Goal: Task Accomplishment & Management: Use online tool/utility

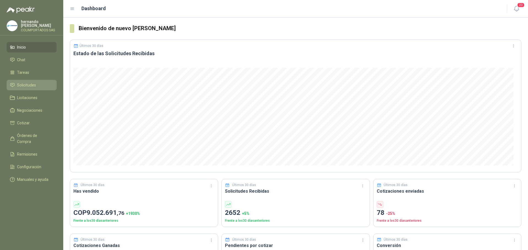
click at [37, 84] on li "Solicitudes" at bounding box center [31, 85] width 43 height 6
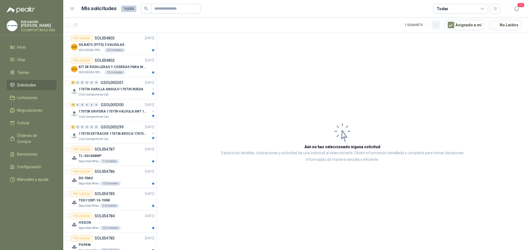
click at [438, 25] on icon "button" at bounding box center [435, 25] width 5 height 5
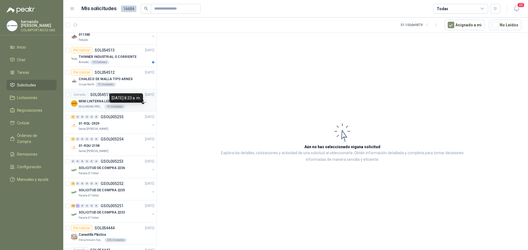
scroll to position [495, 0]
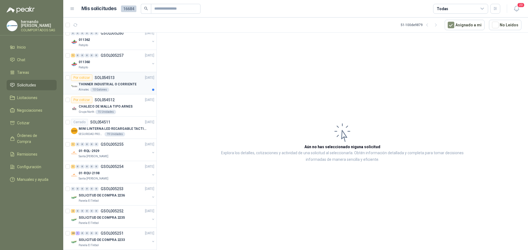
click at [123, 90] on div "Almatec 10 Galones" at bounding box center [117, 90] width 76 height 4
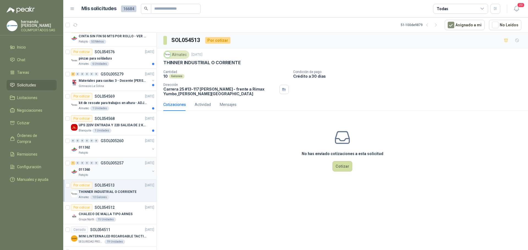
scroll to position [385, 0]
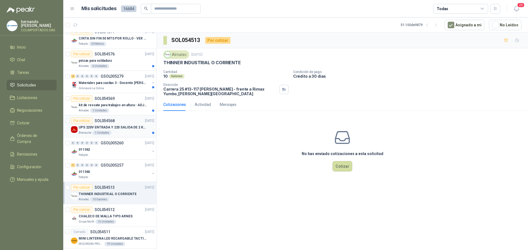
click at [129, 130] on div "UPS 220V ENTRADA Y 220 SALIDA DE 2 KVA" at bounding box center [117, 127] width 76 height 7
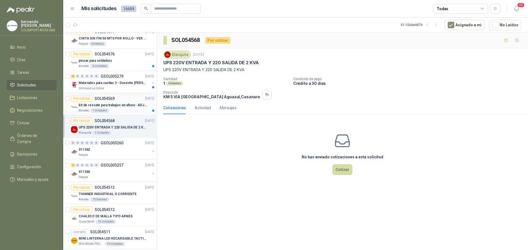
click at [120, 112] on div "Almatec 1 Unidades" at bounding box center [117, 111] width 76 height 4
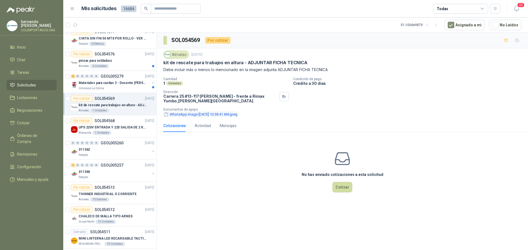
click at [196, 115] on button "WhatsApp Image [DATE] 10.38.41 AM.jpeg" at bounding box center [200, 115] width 74 height 6
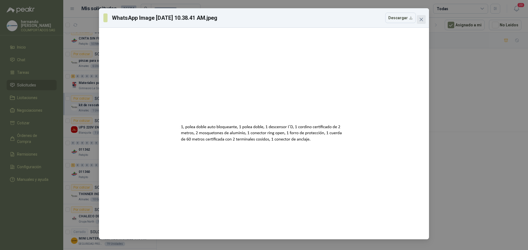
click at [421, 20] on icon "close" at bounding box center [420, 19] width 3 height 3
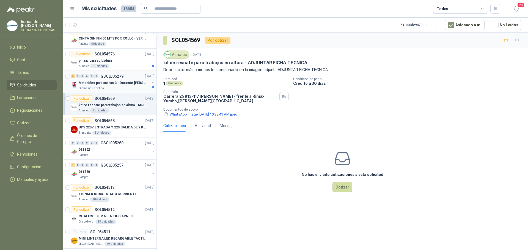
click at [124, 87] on div "Gimnasio La Colina" at bounding box center [114, 88] width 71 height 4
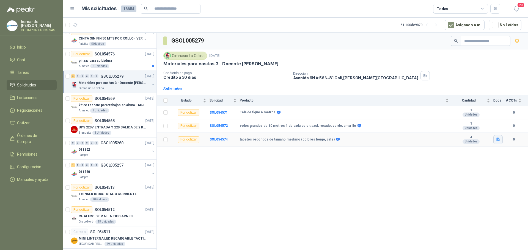
click at [497, 142] on icon "button" at bounding box center [497, 140] width 3 height 4
click at [485, 127] on button "imagen (5).png" at bounding box center [482, 128] width 31 height 6
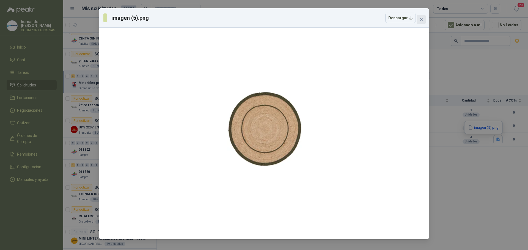
click at [422, 19] on icon "close" at bounding box center [420, 19] width 3 height 3
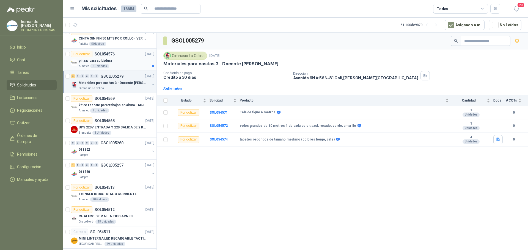
click at [131, 64] on div "Almatec 6 Unidades" at bounding box center [117, 66] width 76 height 4
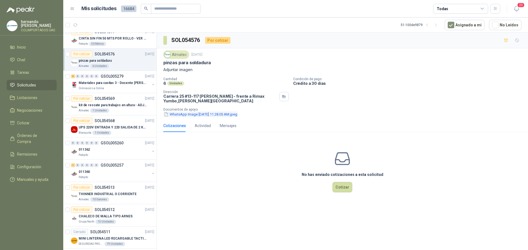
click at [190, 115] on button "WhatsApp Image [DATE] 11.28.05 AM.jpeg" at bounding box center [200, 115] width 74 height 6
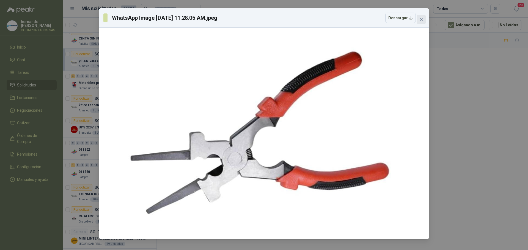
click at [421, 18] on icon "close" at bounding box center [421, 19] width 4 height 4
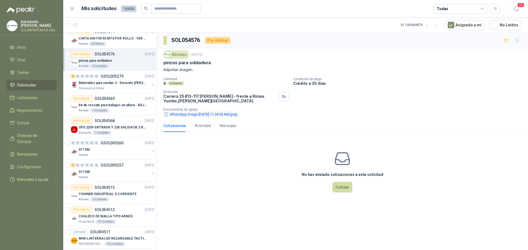
click at [212, 115] on button "WhatsApp Image [DATE] 11.28.05 AM.jpeg" at bounding box center [200, 115] width 74 height 6
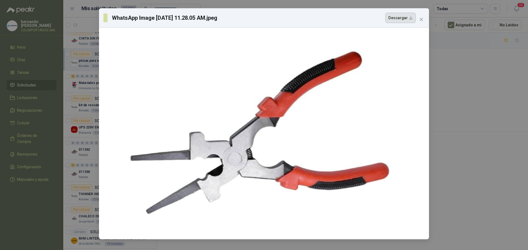
click at [410, 18] on button "Descargar" at bounding box center [400, 18] width 31 height 10
click at [421, 20] on icon "close" at bounding box center [420, 19] width 3 height 3
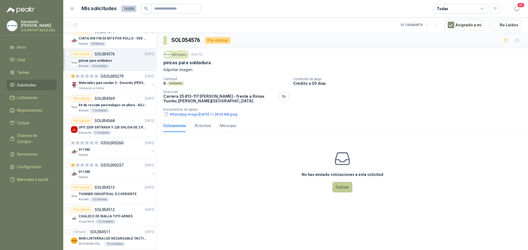
click at [343, 187] on button "Cotizar" at bounding box center [342, 187] width 20 height 10
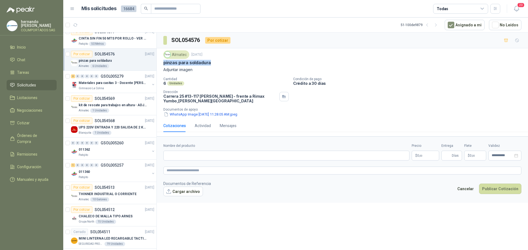
drag, startPoint x: 213, startPoint y: 63, endPoint x: 164, endPoint y: 62, distance: 48.9
click at [164, 62] on div "pinzas para soldadura" at bounding box center [342, 63] width 358 height 6
copy p "pinzas para soldadura"
click at [209, 156] on input "Nombre del producto" at bounding box center [286, 156] width 246 height 10
paste input "**********"
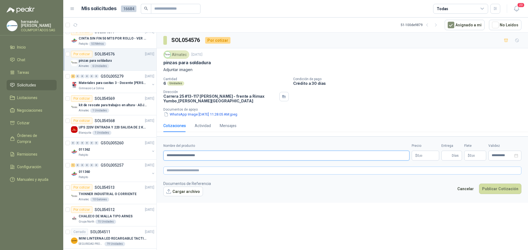
type input "**********"
click at [213, 169] on textarea at bounding box center [342, 171] width 358 height 8
paste textarea "**********"
type textarea "**********"
click at [422, 156] on body "[PERSON_NAME] COLIMPORTADOS SAS Inicio Chat Tareas Solicitudes Licitaciones Neg…" at bounding box center [264, 125] width 528 height 250
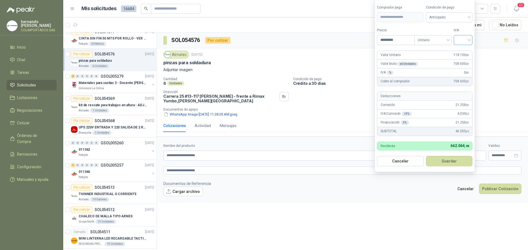
type input "*********"
click at [469, 40] on input "search" at bounding box center [463, 39] width 12 height 8
click at [464, 51] on div "19%" at bounding box center [464, 51] width 10 height 6
click at [470, 16] on span "Anticipado" at bounding box center [450, 17] width 41 height 8
click at [449, 37] on div "Crédito a 30 días" at bounding box center [450, 37] width 38 height 6
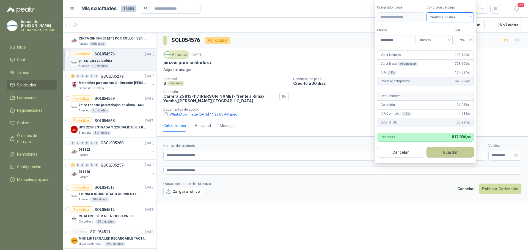
click at [446, 153] on button "Guardar" at bounding box center [449, 152] width 47 height 10
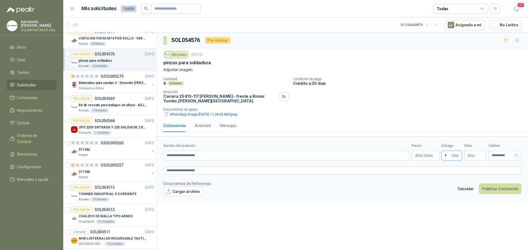
type input "*"
click at [181, 192] on button "Cargar archivo" at bounding box center [183, 192] width 40 height 10
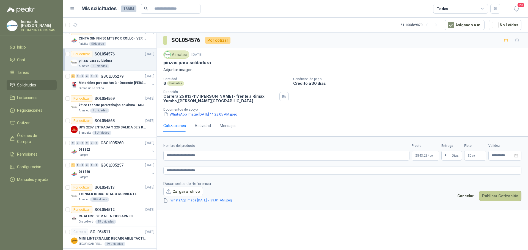
click at [497, 198] on button "Publicar Cotización" at bounding box center [500, 196] width 42 height 10
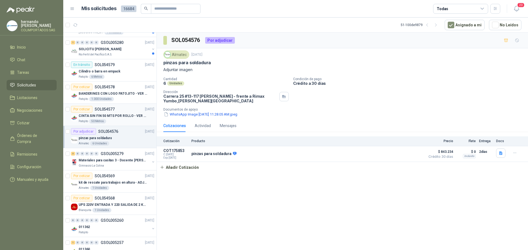
scroll to position [275, 0]
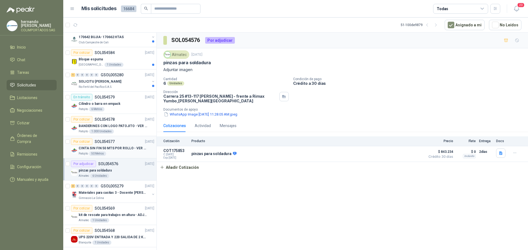
click at [117, 153] on div "Patojito 50 Metros" at bounding box center [117, 154] width 76 height 4
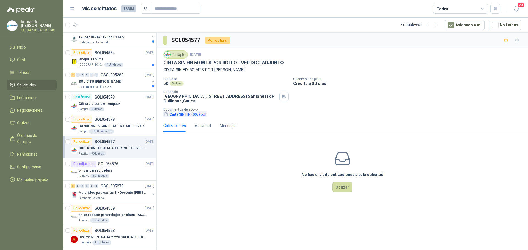
click at [180, 115] on button "Cinta SIN FIN (003).pdf" at bounding box center [185, 115] width 44 height 6
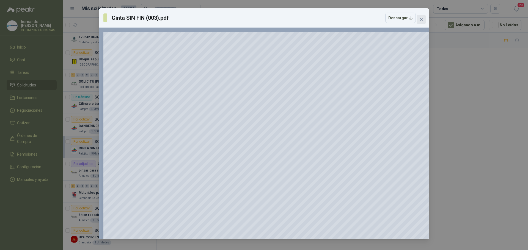
click at [422, 18] on icon "close" at bounding box center [420, 19] width 3 height 3
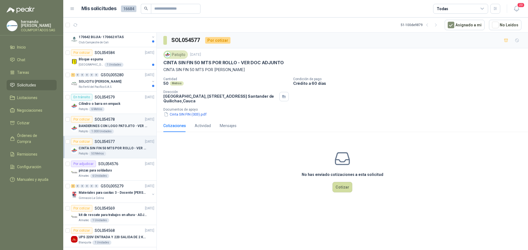
click at [124, 131] on div "Patojito 1.000 Unidades" at bounding box center [117, 131] width 76 height 4
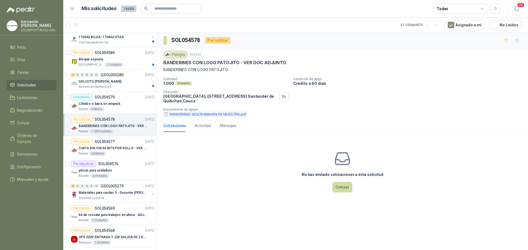
click at [182, 114] on button "BANDERINES SEGÚN IMAGEN DE MUESTRA.pdf" at bounding box center [205, 115] width 84 height 6
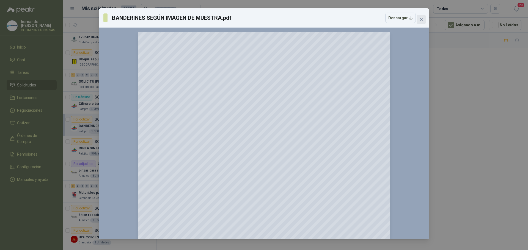
click at [421, 20] on icon "close" at bounding box center [421, 19] width 4 height 4
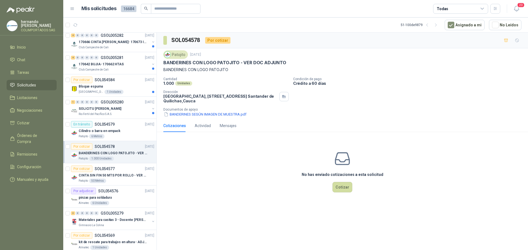
scroll to position [247, 0]
click at [126, 115] on div "Rio Fertil del Pacífico S.A.S." at bounding box center [114, 114] width 71 height 4
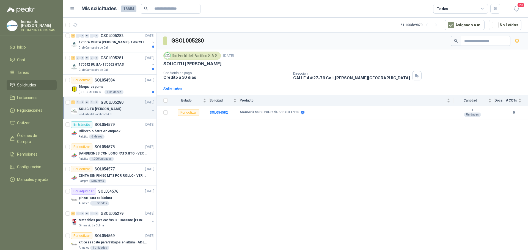
scroll to position [192, 0]
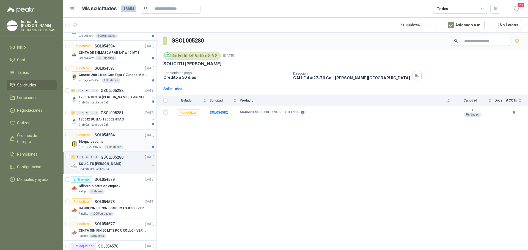
click at [131, 144] on div "Bloque espuma" at bounding box center [117, 142] width 76 height 7
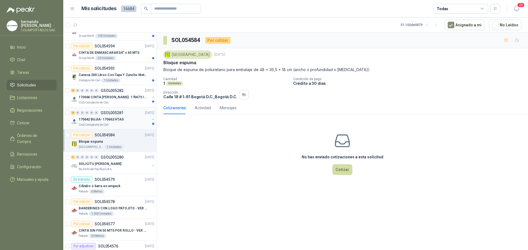
click at [129, 121] on div "170642 BUJIA- 170662 HTAS" at bounding box center [114, 119] width 71 height 7
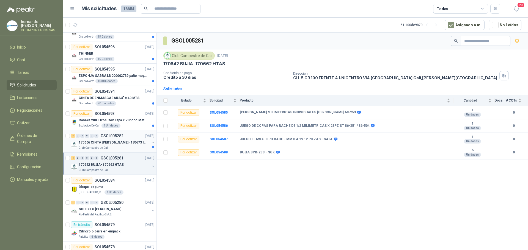
scroll to position [137, 0]
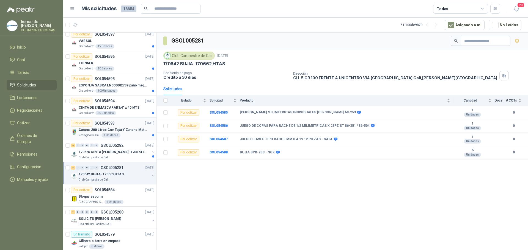
click at [127, 135] on div "Zoologico De Cali 1 Unidades" at bounding box center [117, 135] width 76 height 4
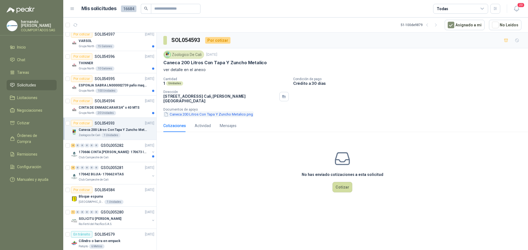
click at [211, 112] on button "Caneca 200 Litros Con Tapa Y Zuncho Metalico.png" at bounding box center [208, 115] width 90 height 6
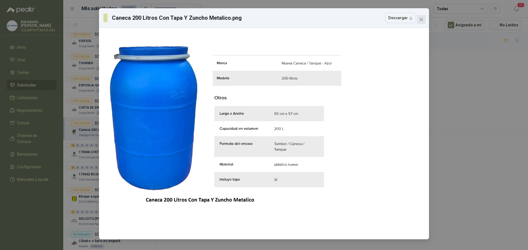
click at [422, 19] on icon "close" at bounding box center [421, 19] width 4 height 4
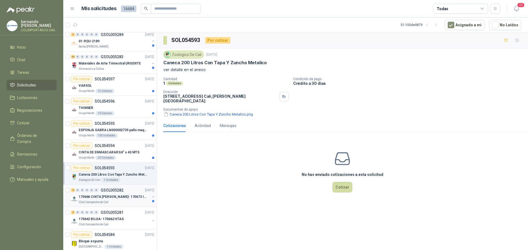
scroll to position [82, 0]
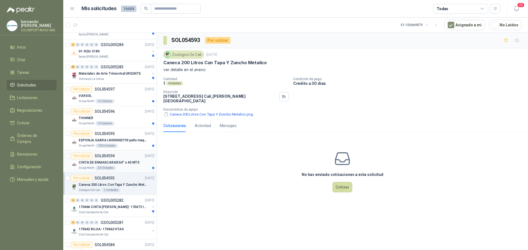
click at [126, 169] on div "Grupo North 20 Unidades" at bounding box center [117, 168] width 76 height 4
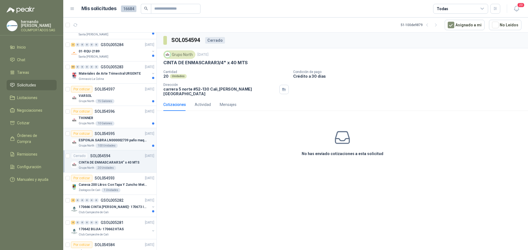
click at [128, 147] on div "Grupo North 100 Unidades" at bounding box center [117, 146] width 76 height 4
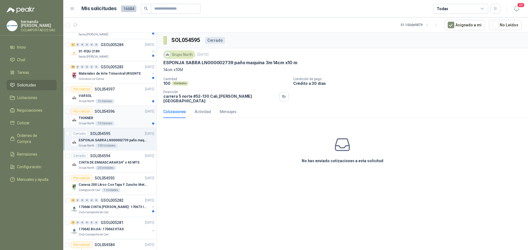
click at [125, 117] on div "THINNER" at bounding box center [117, 118] width 76 height 7
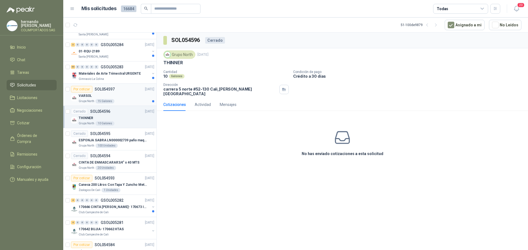
click at [131, 99] on div "VARSOL" at bounding box center [117, 96] width 76 height 7
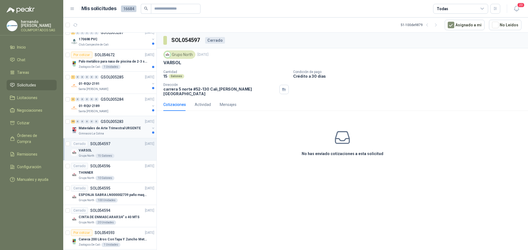
scroll to position [27, 0]
click at [121, 132] on div "Materiales de Arte Trimestral URGENTE" at bounding box center [114, 128] width 71 height 7
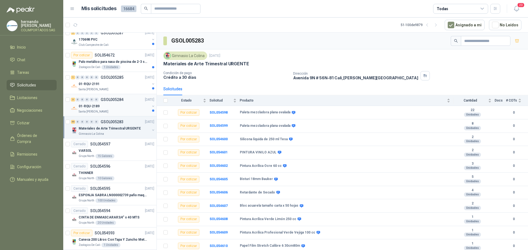
click at [130, 105] on div "01-RQU-2189" at bounding box center [114, 106] width 71 height 7
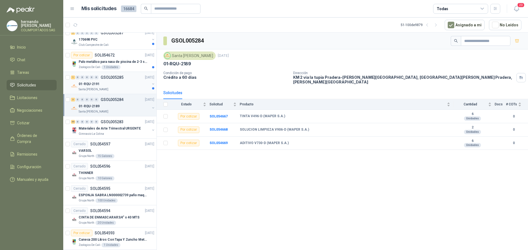
click at [122, 86] on div "01-RQU-2191" at bounding box center [114, 84] width 71 height 7
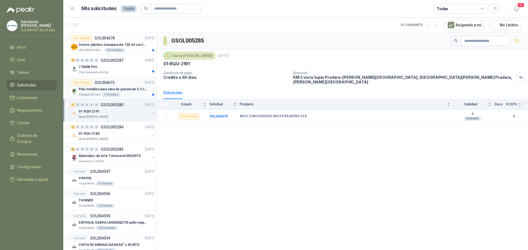
click at [130, 94] on div "Zoologico De Cali 1 Unidades" at bounding box center [117, 95] width 76 height 4
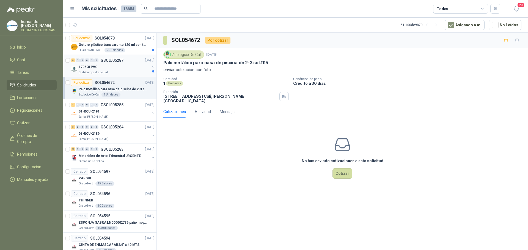
click at [118, 68] on div "170698 PVC" at bounding box center [114, 67] width 71 height 7
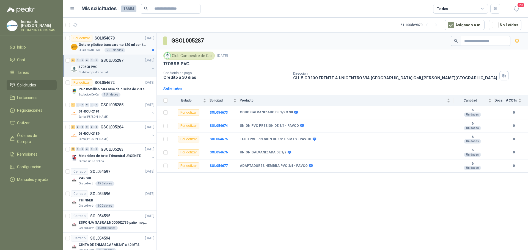
click at [132, 52] on div "SEGURIDAD PROVISER LTDA 20 Unidades" at bounding box center [117, 50] width 76 height 4
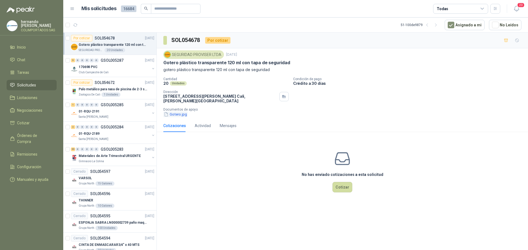
click at [178, 115] on button "Gotero.jpg" at bounding box center [175, 115] width 24 height 6
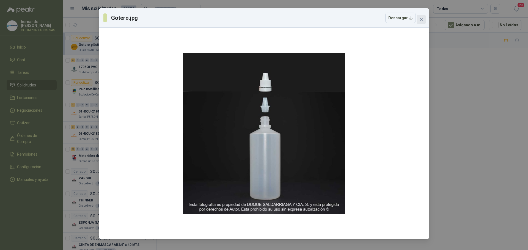
click at [421, 19] on icon "close" at bounding box center [420, 19] width 3 height 3
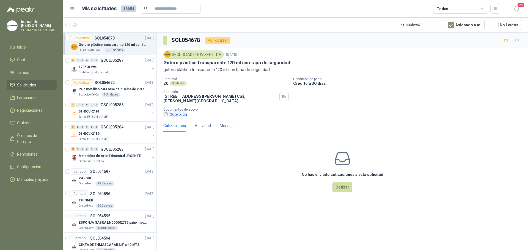
click at [174, 115] on button "Gotero.jpg" at bounding box center [175, 115] width 24 height 6
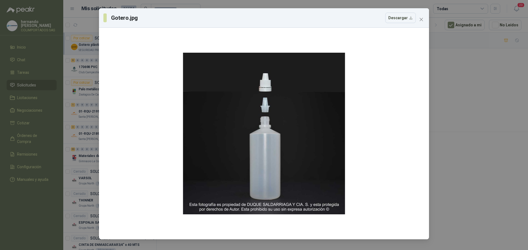
click at [422, 19] on icon "close" at bounding box center [421, 19] width 4 height 4
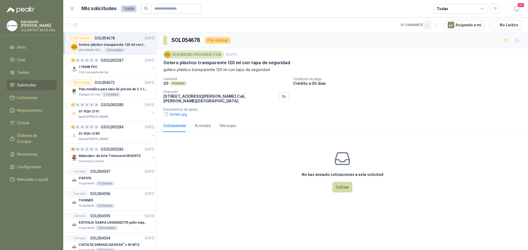
click at [429, 25] on icon "button" at bounding box center [427, 25] width 5 height 5
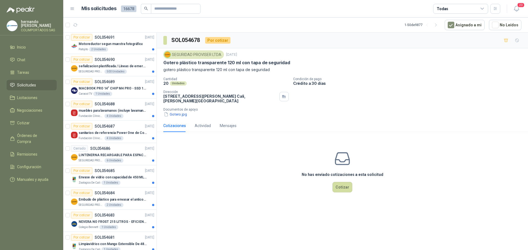
scroll to position [905, 0]
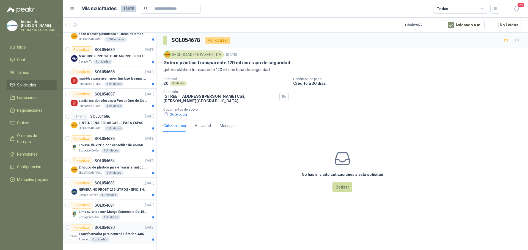
click at [121, 238] on div "Almatec 2 Unidades" at bounding box center [117, 240] width 76 height 4
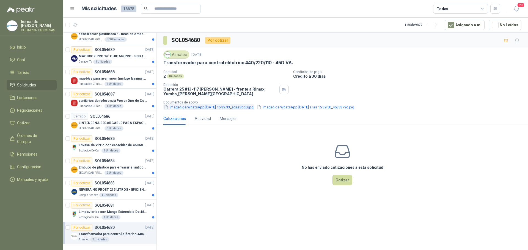
click at [196, 108] on button "Imagen de WhatsApp [DATE] 15.39.33_edaa3bc0.jpg" at bounding box center [208, 107] width 91 height 6
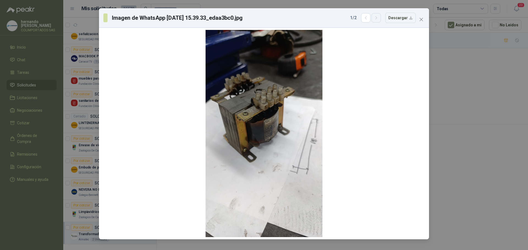
click at [378, 17] on icon "button" at bounding box center [376, 18] width 5 height 5
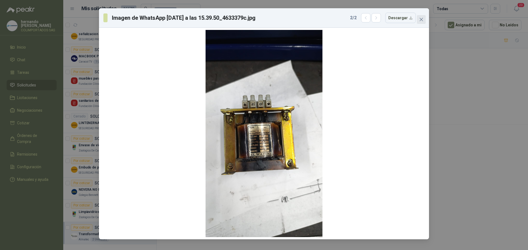
click at [420, 20] on icon "close" at bounding box center [420, 19] width 3 height 3
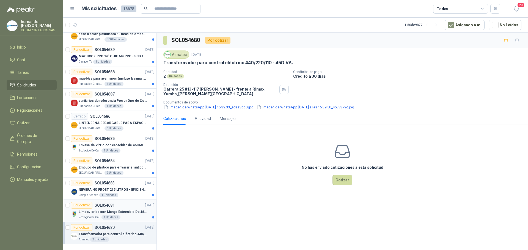
click at [126, 211] on div "Limpiavidrios con Mango Extensible De 48 a 78 cm" at bounding box center [117, 212] width 76 height 7
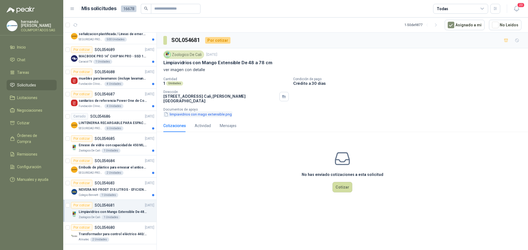
click at [197, 112] on button "limpiavidrios con mago extensible.png" at bounding box center [197, 115] width 69 height 6
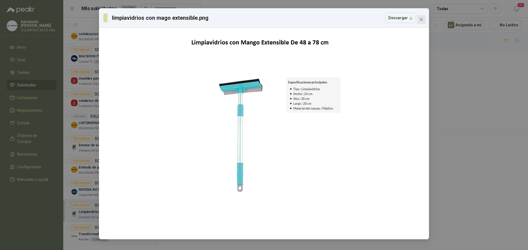
click at [422, 19] on icon "close" at bounding box center [420, 19] width 3 height 3
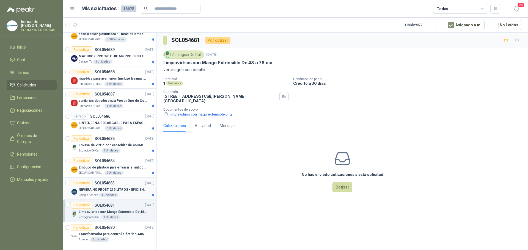
click at [125, 189] on div "NEVERA NO FROST 215 LITROS - EFICIENCIA ENERGETICA A" at bounding box center [117, 190] width 76 height 7
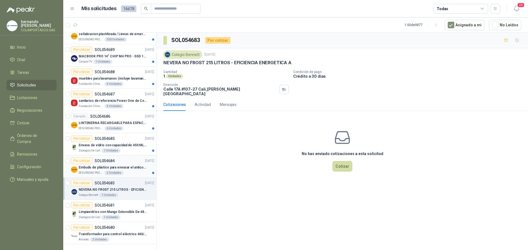
click at [128, 171] on div "SEGURIDAD PROVISER LTDA 2 Unidades" at bounding box center [117, 173] width 76 height 4
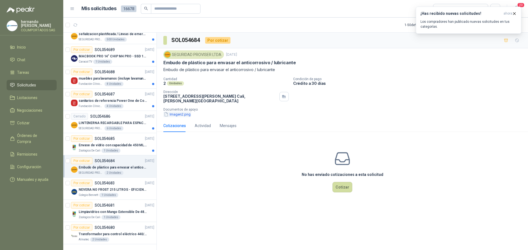
click at [176, 114] on button "Imagen2.png" at bounding box center [177, 115] width 28 height 6
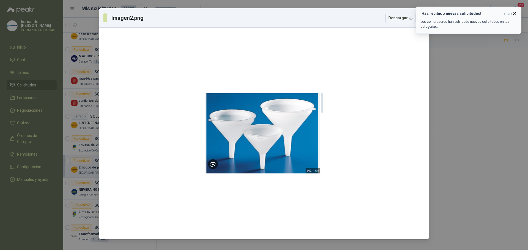
click at [515, 13] on icon "button" at bounding box center [514, 13] width 5 height 5
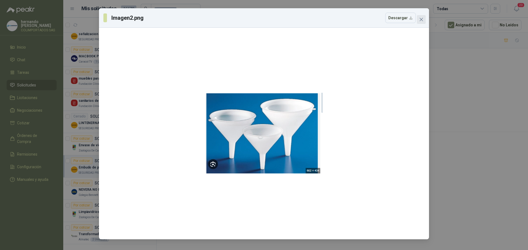
click at [422, 19] on icon "close" at bounding box center [420, 19] width 3 height 3
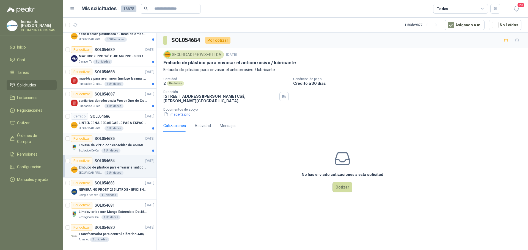
click at [129, 149] on div "Zoologico De Cali 1 Unidades" at bounding box center [117, 151] width 76 height 4
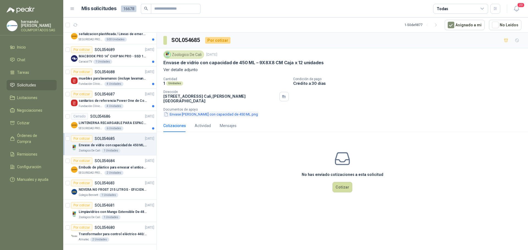
click at [188, 112] on button "Envase [PERSON_NAME] con capacidad de 450 ML.png" at bounding box center [210, 115] width 95 height 6
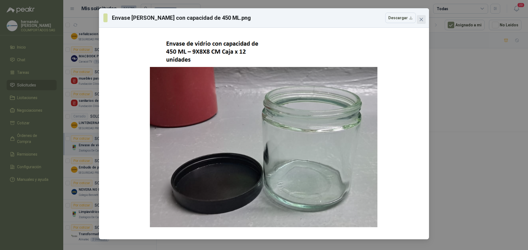
click at [421, 20] on icon "close" at bounding box center [420, 19] width 3 height 3
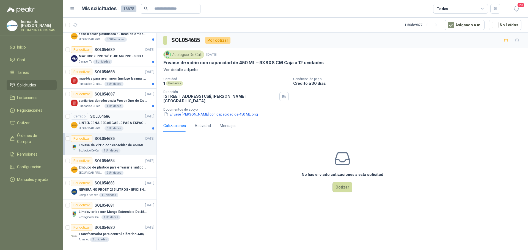
click at [128, 126] on div "SEGURIDAD PROVISER LTDA 6 Unidades" at bounding box center [117, 128] width 76 height 4
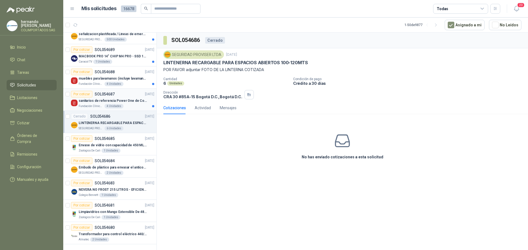
click at [130, 99] on div "sanitarios de referencia Power One de Corona" at bounding box center [117, 101] width 76 height 7
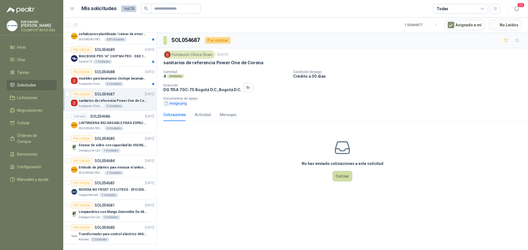
click at [178, 104] on button "image.png" at bounding box center [175, 104] width 24 height 6
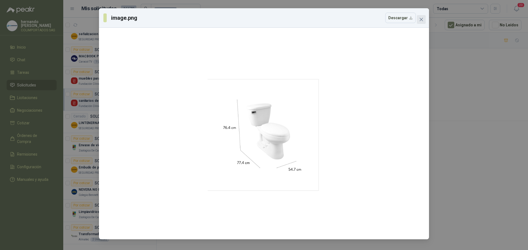
click at [421, 18] on icon "close" at bounding box center [421, 19] width 4 height 4
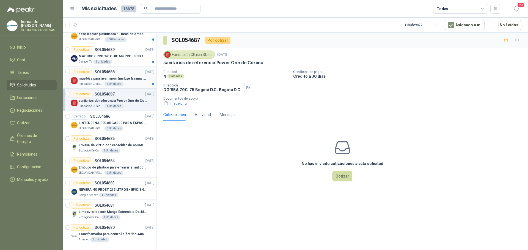
click at [133, 82] on div "Fundación Clínica Shaio 4 Unidades" at bounding box center [117, 84] width 76 height 4
click at [176, 104] on button "image.png" at bounding box center [175, 104] width 24 height 6
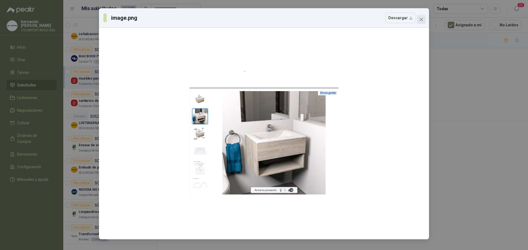
click at [422, 19] on icon "close" at bounding box center [420, 19] width 3 height 3
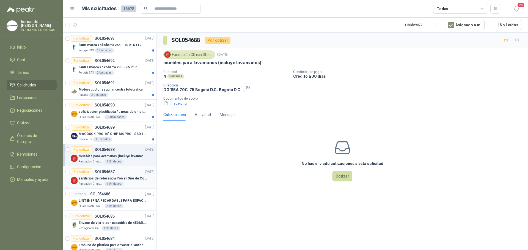
scroll to position [823, 0]
click at [129, 116] on div "SEGURIDAD PROVISER LTDA 500 Unidades" at bounding box center [117, 117] width 76 height 4
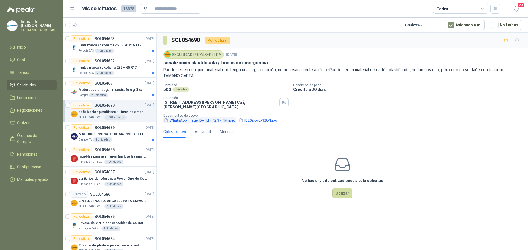
click at [181, 121] on button "WhatsApp Image [DATE] 4.42.37 PM.jpeg" at bounding box center [199, 121] width 73 height 6
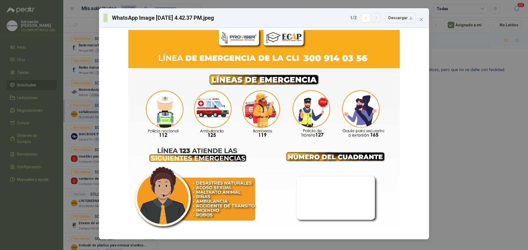
click at [381, 18] on button "button" at bounding box center [375, 17] width 9 height 9
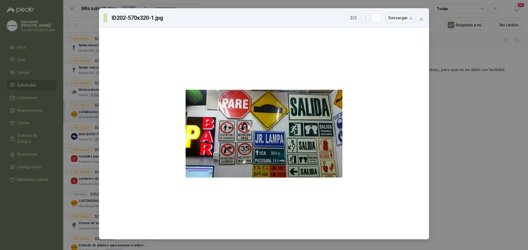
click at [366, 17] on icon "button" at bounding box center [365, 18] width 5 height 5
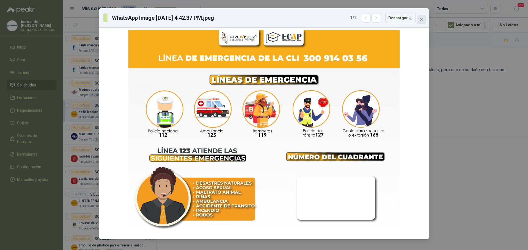
click at [422, 20] on icon "close" at bounding box center [421, 19] width 4 height 4
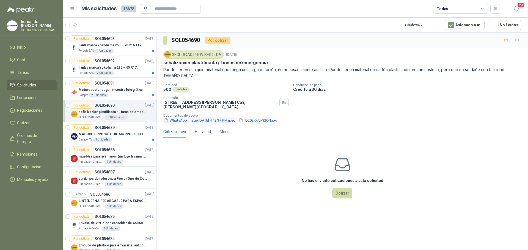
click at [198, 120] on button "WhatsApp Image [DATE] 4.42.37 PM.jpeg" at bounding box center [199, 121] width 73 height 6
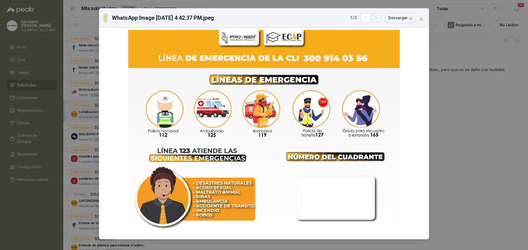
click at [378, 19] on icon "button" at bounding box center [376, 18] width 5 height 5
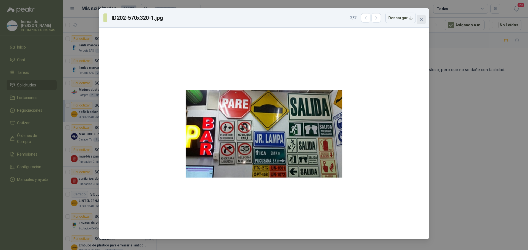
click at [420, 20] on icon "close" at bounding box center [421, 19] width 4 height 4
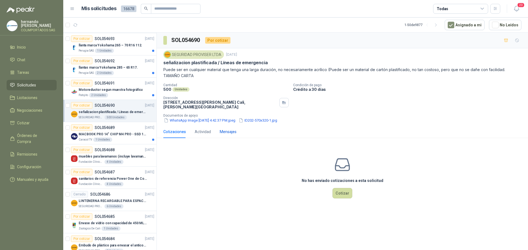
click at [228, 131] on div "Mensajes" at bounding box center [228, 132] width 17 height 6
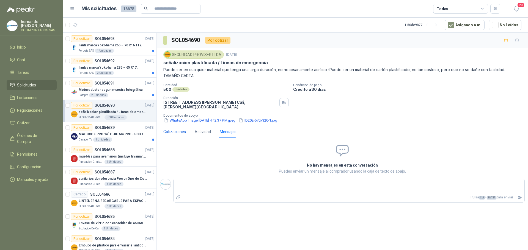
click at [174, 131] on div "Cotizaciones" at bounding box center [174, 132] width 23 height 6
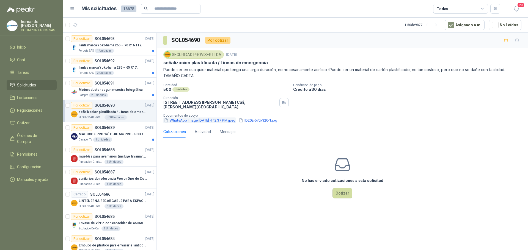
click at [182, 122] on button "WhatsApp Image [DATE] 4.42.37 PM.jpeg" at bounding box center [199, 121] width 73 height 6
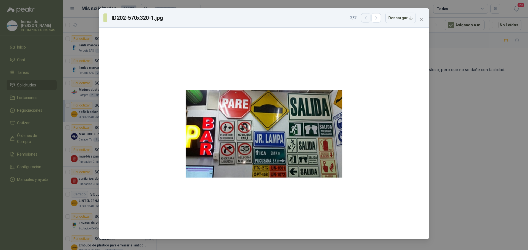
click at [367, 19] on icon "button" at bounding box center [365, 18] width 5 height 5
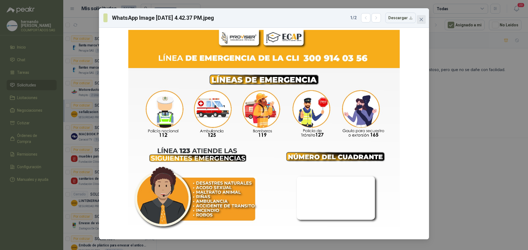
click at [419, 19] on icon "close" at bounding box center [421, 19] width 4 height 4
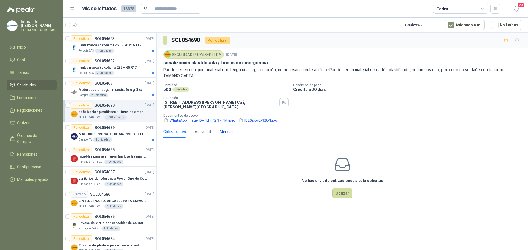
click at [228, 132] on div "Mensajes" at bounding box center [228, 132] width 17 height 6
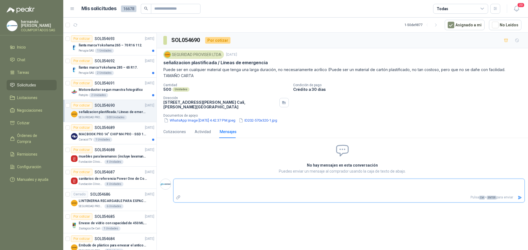
click at [189, 183] on textarea at bounding box center [348, 186] width 351 height 13
click at [184, 121] on button "WhatsApp Image [DATE] 4.42.37 PM.jpeg" at bounding box center [199, 121] width 73 height 6
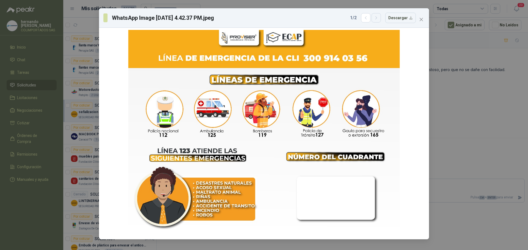
click at [378, 18] on icon "button" at bounding box center [376, 18] width 5 height 5
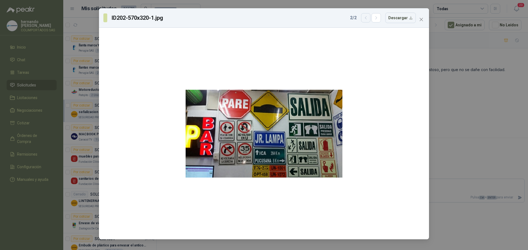
click at [368, 18] on icon "button" at bounding box center [365, 18] width 5 height 5
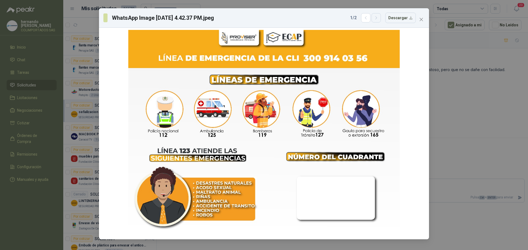
click at [378, 19] on icon "button" at bounding box center [376, 18] width 5 height 5
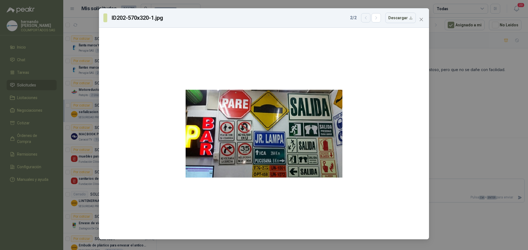
click at [367, 16] on icon "button" at bounding box center [365, 18] width 5 height 5
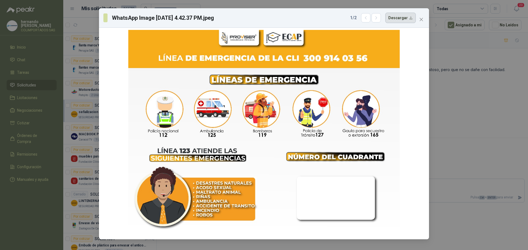
click at [410, 19] on button "Descargar" at bounding box center [400, 18] width 31 height 10
click at [450, 109] on div "WhatsApp Image [DATE] 4.42.37 PM.jpeg 1 / 2 Descargar" at bounding box center [264, 125] width 528 height 250
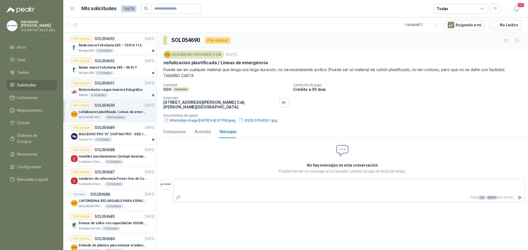
click at [134, 95] on div "Patojito 2 Unidades" at bounding box center [117, 95] width 76 height 4
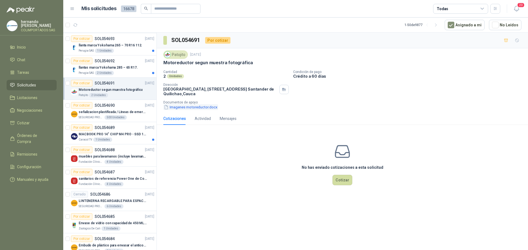
click at [193, 106] on button "Imagenes motoreductor.docx" at bounding box center [190, 107] width 55 height 6
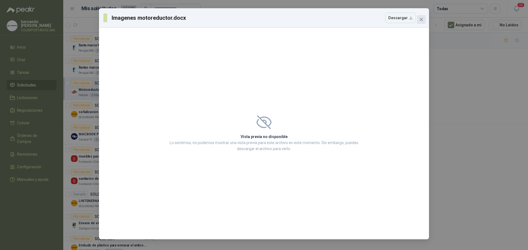
click at [421, 18] on icon "close" at bounding box center [421, 19] width 4 height 4
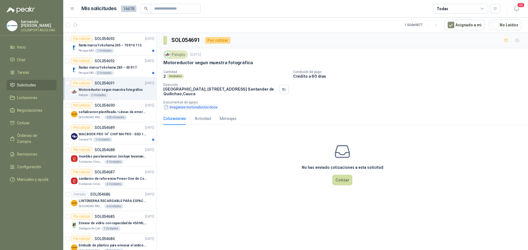
click at [198, 109] on button "Imagenes motoreductor.docx" at bounding box center [190, 107] width 55 height 6
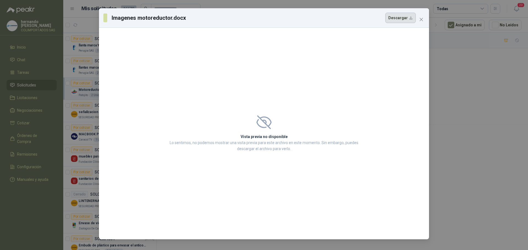
click at [403, 20] on button "Descargar" at bounding box center [400, 18] width 31 height 10
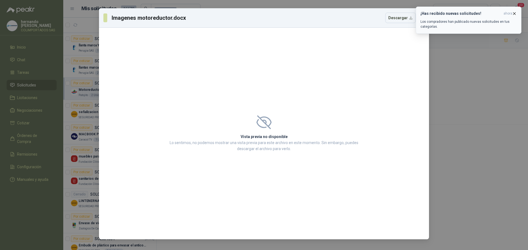
click at [514, 14] on icon "button" at bounding box center [514, 13] width 5 height 5
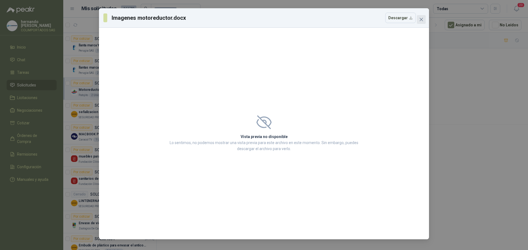
click at [420, 20] on icon "close" at bounding box center [421, 19] width 4 height 4
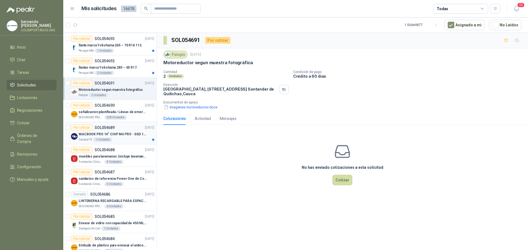
scroll to position [796, 0]
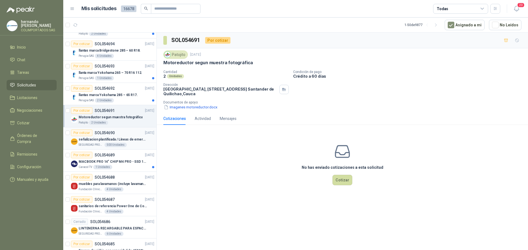
click at [138, 145] on div "SEGURIDAD PROVISER LTDA 500 Unidades" at bounding box center [117, 145] width 76 height 4
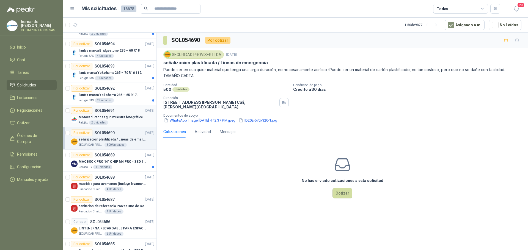
click at [123, 120] on p "Motoreductor segun muestra fotográfica" at bounding box center [111, 117] width 64 height 5
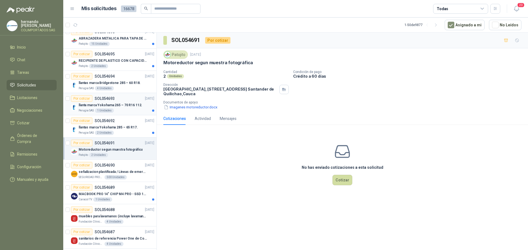
scroll to position [741, 0]
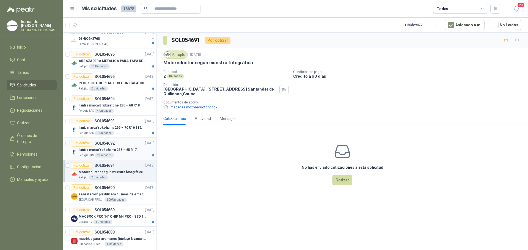
click at [129, 154] on div "Perugia SAS 2 Unidades" at bounding box center [117, 155] width 76 height 4
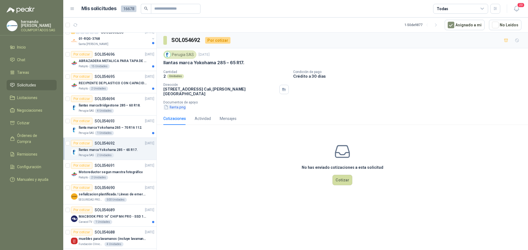
click at [177, 104] on button "llanta.png" at bounding box center [174, 107] width 23 height 6
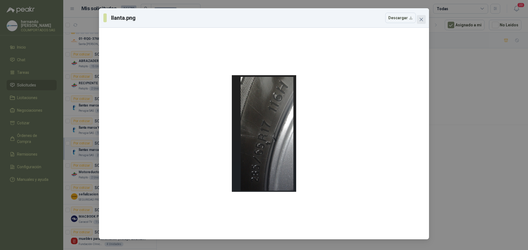
click at [422, 20] on icon "close" at bounding box center [420, 19] width 3 height 3
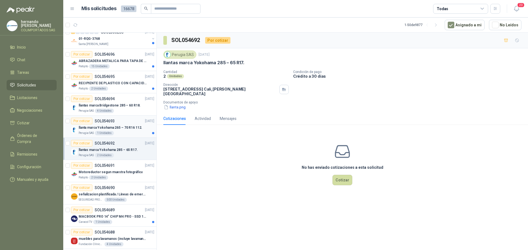
click at [123, 132] on div "Perugia SAS 1 Unidades" at bounding box center [117, 133] width 76 height 4
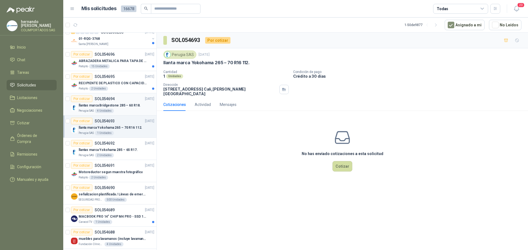
click at [125, 109] on div "Perugia SAS 4 Unidades" at bounding box center [117, 111] width 76 height 4
click at [125, 89] on div "Patojito 2 Unidades" at bounding box center [117, 89] width 76 height 4
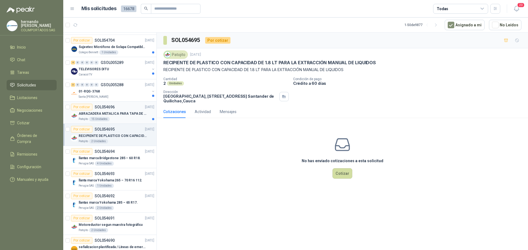
scroll to position [686, 0]
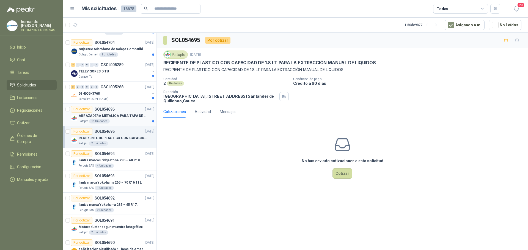
click at [119, 123] on div "Patojito 15 Unidades" at bounding box center [117, 121] width 76 height 4
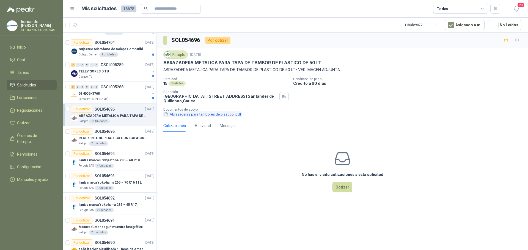
click at [207, 114] on button "Abrazaderas para tambores de plastico .pdf" at bounding box center [202, 115] width 78 height 6
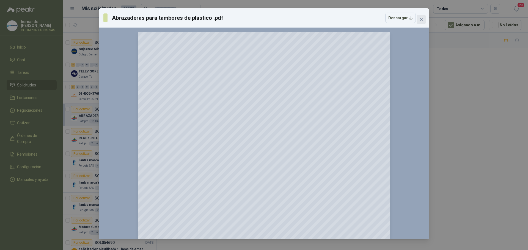
click at [422, 19] on icon "close" at bounding box center [420, 19] width 3 height 3
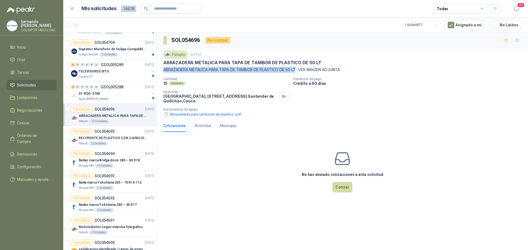
drag, startPoint x: 164, startPoint y: 68, endPoint x: 298, endPoint y: 70, distance: 134.9
click at [298, 70] on p "ABRAZADERA METALICA PARA TAPA DE TAMBOR DE PLASTICO DE 50 LT- VER IMAGEN ADJUNTA" at bounding box center [342, 70] width 358 height 6
copy p "ABRAZADERA METALICA PARA TAPA [PERSON_NAME] DE PLASTICO DE 50 LT"
click at [127, 97] on div "Santa [PERSON_NAME]" at bounding box center [114, 99] width 71 height 4
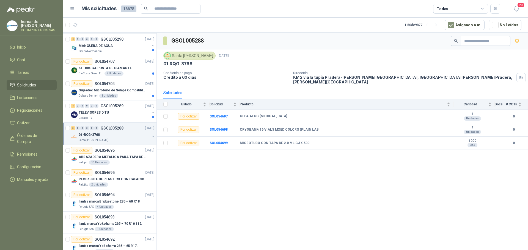
scroll to position [631, 0]
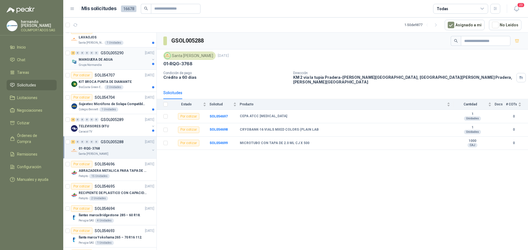
click at [124, 62] on div "MANGUERA DE AGUA" at bounding box center [114, 59] width 71 height 7
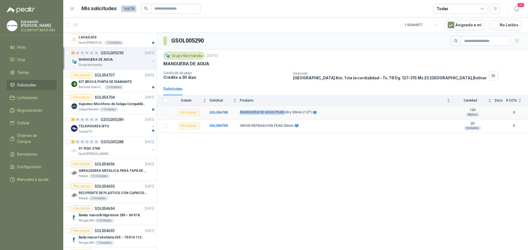
drag, startPoint x: 240, startPoint y: 111, endPoint x: 283, endPoint y: 113, distance: 42.9
click at [283, 113] on b "MANGUERA DE AGUA PEAD 40 x 20mm (1/2")" at bounding box center [276, 112] width 72 height 4
copy b "MANGUERA DE AGUA PEAD"
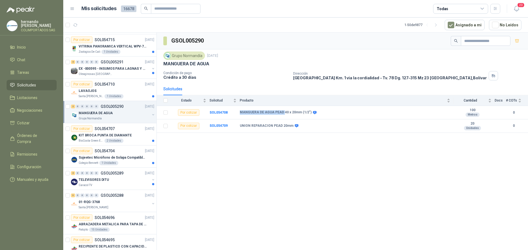
scroll to position [576, 0]
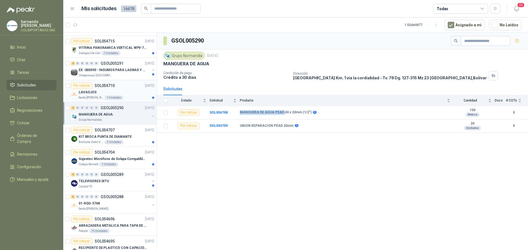
click at [129, 94] on div "LAVAOJOS" at bounding box center [117, 92] width 76 height 7
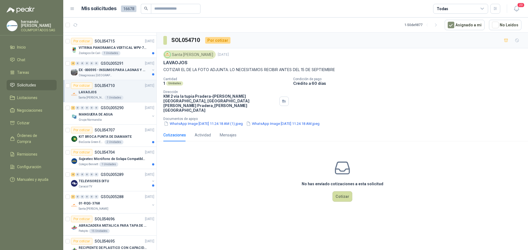
click at [122, 74] on div "Oleaginosas [GEOGRAPHIC_DATA][PERSON_NAME]" at bounding box center [114, 75] width 71 height 4
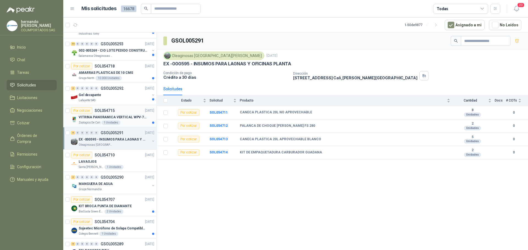
scroll to position [493, 0]
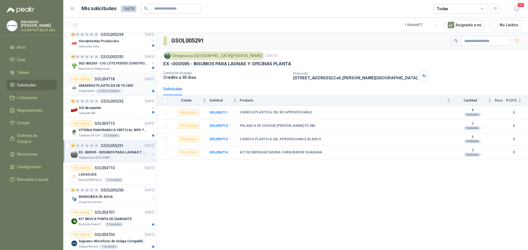
click at [130, 91] on div "Grupo North 10.000 Unidades" at bounding box center [117, 91] width 76 height 4
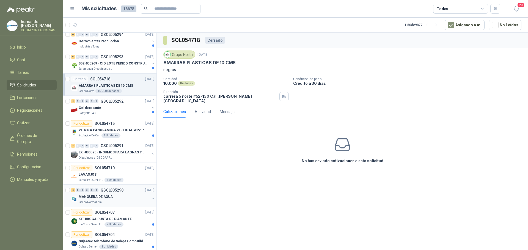
click at [123, 201] on div "Grupo Normandía" at bounding box center [114, 202] width 71 height 4
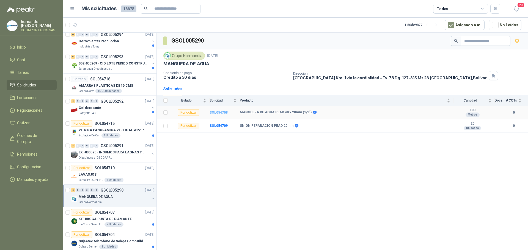
click at [217, 114] on b "SOL054708" at bounding box center [218, 113] width 18 height 4
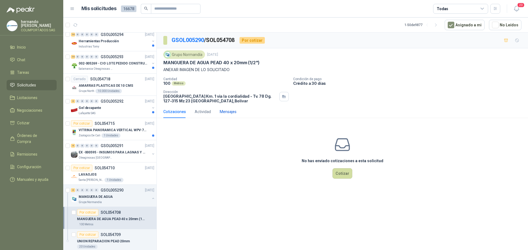
click at [226, 111] on div "Mensajes" at bounding box center [228, 112] width 17 height 6
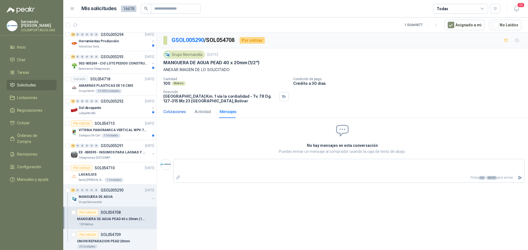
click at [177, 112] on div "Cotizaciones" at bounding box center [174, 112] width 23 height 6
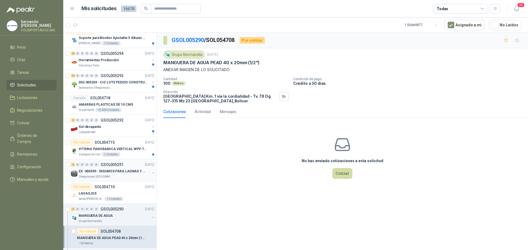
scroll to position [466, 0]
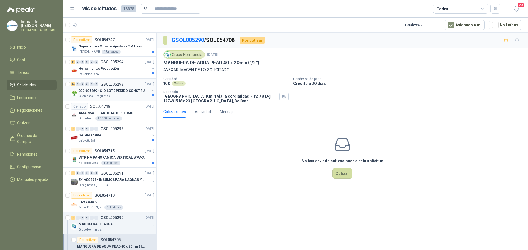
click at [129, 95] on div "Salamanca Oleaginosas SAS" at bounding box center [114, 96] width 71 height 4
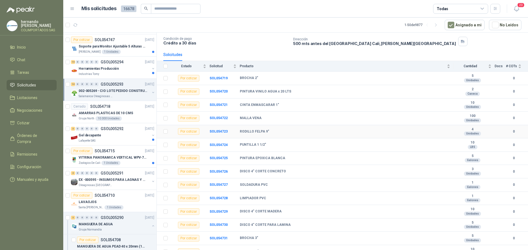
scroll to position [41, 0]
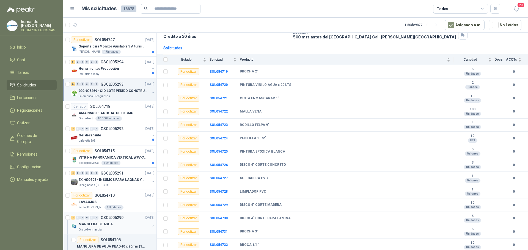
click at [124, 228] on div "Grupo Normandía" at bounding box center [114, 230] width 71 height 4
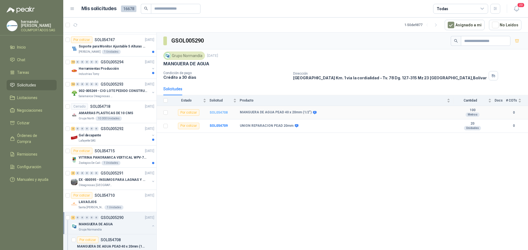
click at [215, 113] on b "SOL054708" at bounding box center [218, 113] width 18 height 4
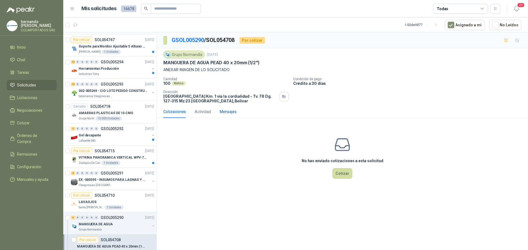
click at [228, 112] on div "Mensajes" at bounding box center [228, 112] width 17 height 6
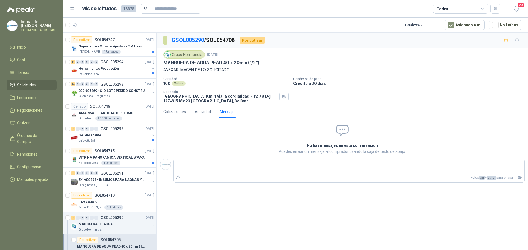
type textarea "*"
type textarea "**"
type textarea "***"
type textarea "****"
type textarea "*****"
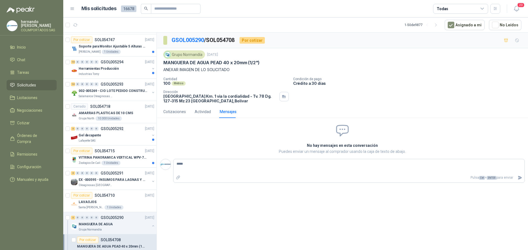
type textarea "******"
type textarea "*******"
type textarea "*********"
type textarea "**********"
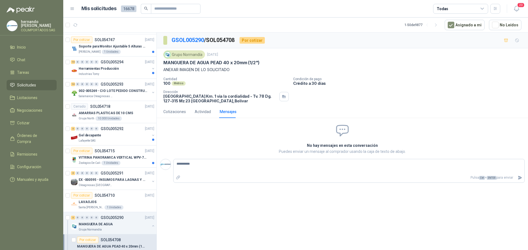
type textarea "**********"
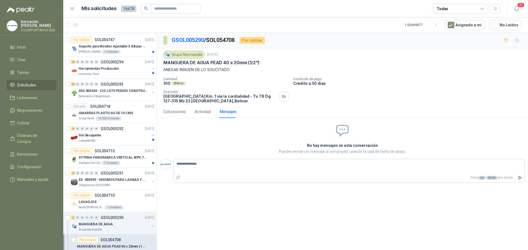
type textarea "**********"
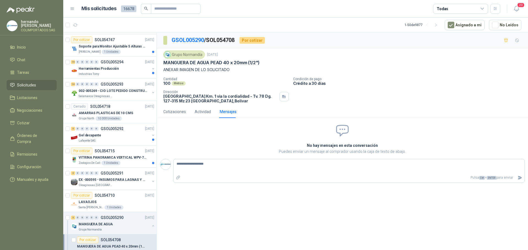
type textarea "**********"
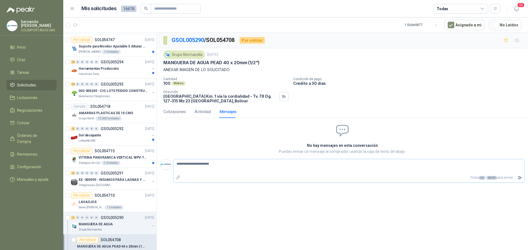
type textarea "**********"
click at [519, 178] on icon "Enviar" at bounding box center [520, 178] width 4 height 4
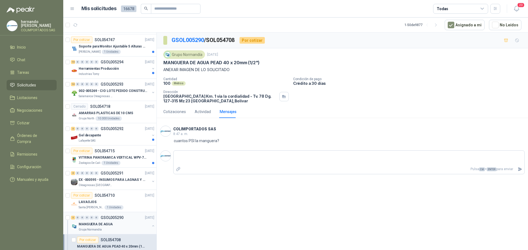
click at [151, 226] on button "button" at bounding box center [153, 226] width 4 height 4
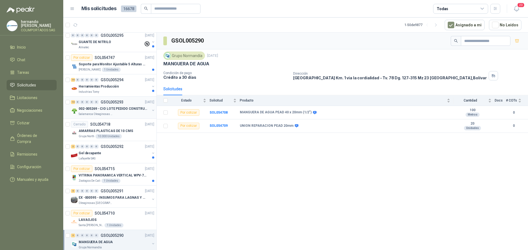
scroll to position [438, 0]
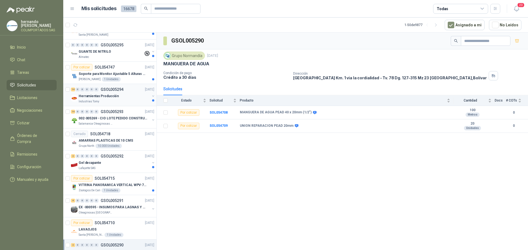
click at [119, 99] on div "Herramientas Producción" at bounding box center [114, 96] width 71 height 7
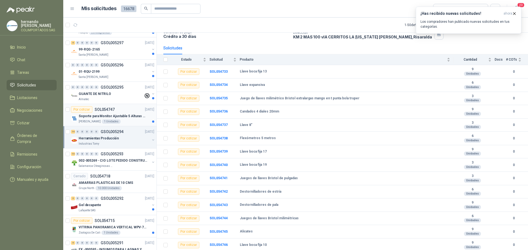
scroll to position [383, 0]
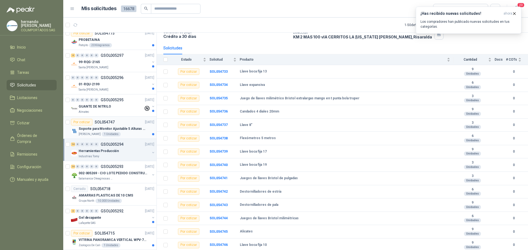
click at [123, 133] on div "[PERSON_NAME] 1 Unidades" at bounding box center [117, 134] width 76 height 4
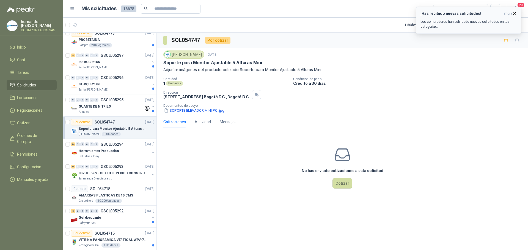
click at [514, 13] on icon "button" at bounding box center [514, 13] width 5 height 5
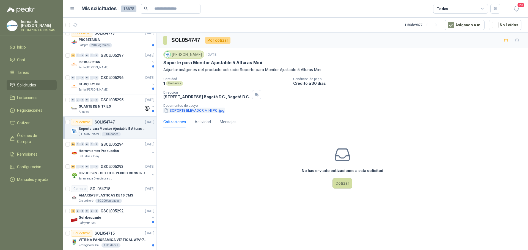
click at [200, 111] on button "SOPORTE ELEVADOR MINI PC .jpg" at bounding box center [194, 111] width 62 height 6
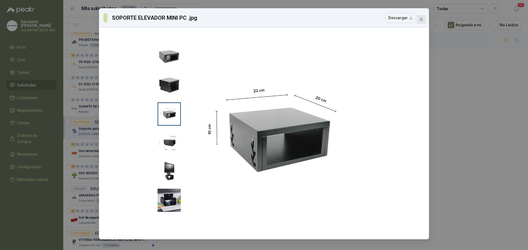
click at [422, 19] on icon "close" at bounding box center [421, 19] width 4 height 4
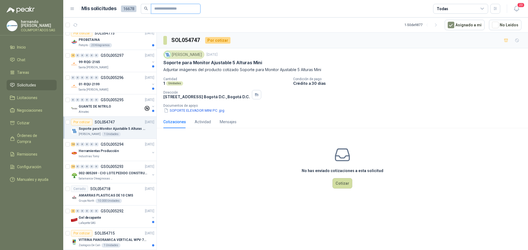
click at [168, 8] on input "text" at bounding box center [173, 8] width 38 height 9
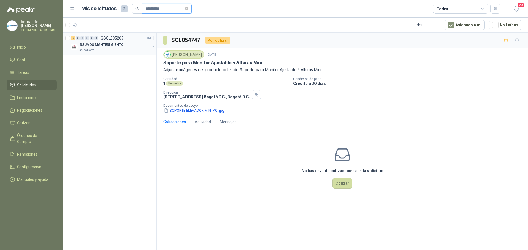
type input "**********"
click at [124, 49] on div "Grupo North" at bounding box center [114, 50] width 71 height 4
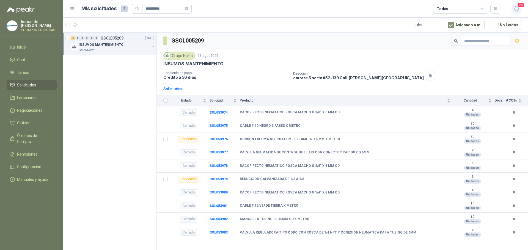
click at [516, 7] on icon "button" at bounding box center [516, 8] width 7 height 7
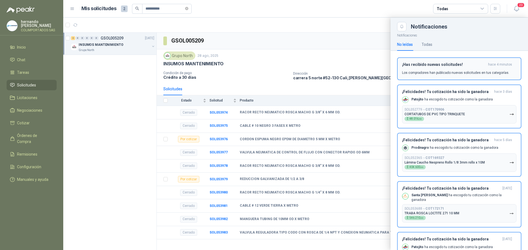
click at [458, 66] on h3 "¡Has recibido nuevas solicitudes!" at bounding box center [444, 64] width 84 height 5
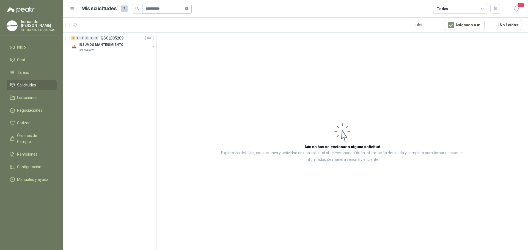
click at [188, 9] on icon "close-circle" at bounding box center [186, 8] width 3 height 3
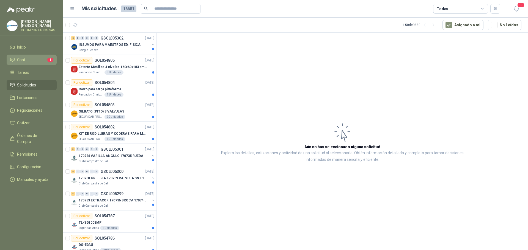
click at [35, 62] on li "Chat 1" at bounding box center [31, 60] width 43 height 6
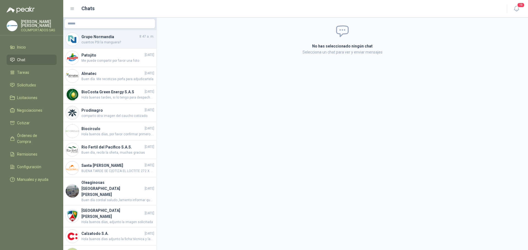
click at [129, 40] on span "cuantos PSI la manguera?" at bounding box center [117, 42] width 73 height 5
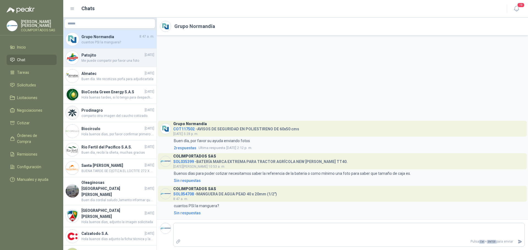
click at [105, 57] on h4 "Patojito" at bounding box center [112, 55] width 62 height 6
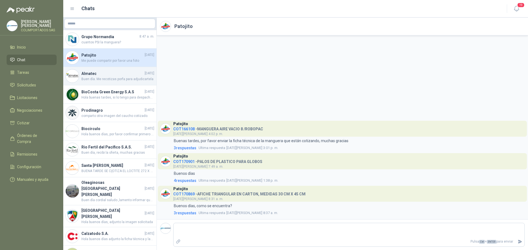
click at [112, 79] on span "Buen día. Me recotizas porfa para adjudicartela" at bounding box center [117, 79] width 73 height 5
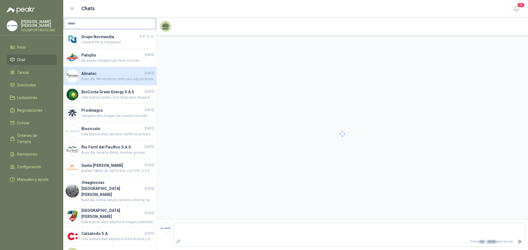
scroll to position [78, 0]
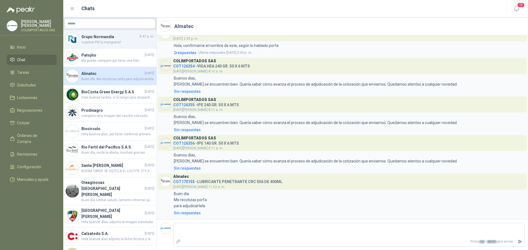
click at [123, 43] on span "cuantos PSI la manguera?" at bounding box center [117, 42] width 73 height 5
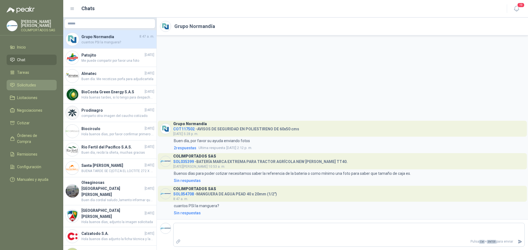
click at [33, 85] on span "Solicitudes" at bounding box center [26, 85] width 19 height 6
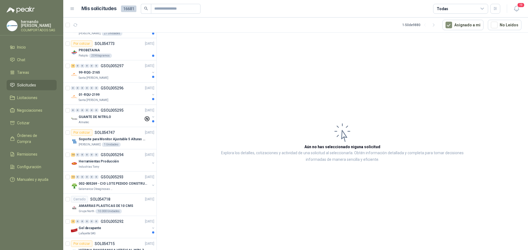
scroll to position [412, 0]
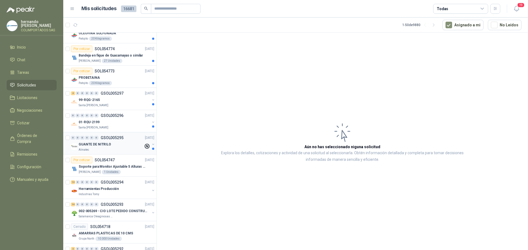
click at [113, 148] on div "GUANTE DE NITRILO" at bounding box center [111, 144] width 65 height 7
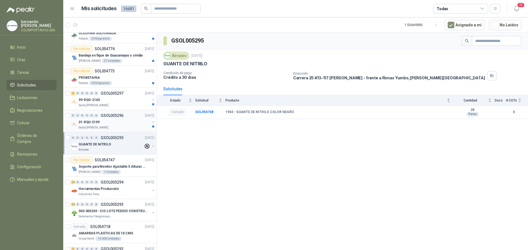
click at [122, 126] on div "Santa [PERSON_NAME]" at bounding box center [114, 128] width 71 height 4
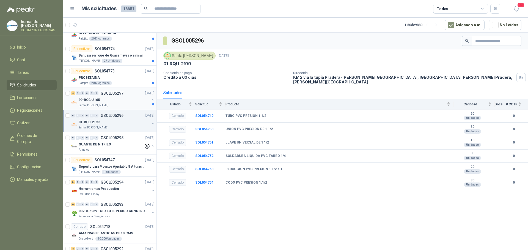
click at [121, 101] on div "99-RQG-2165" at bounding box center [114, 100] width 71 height 7
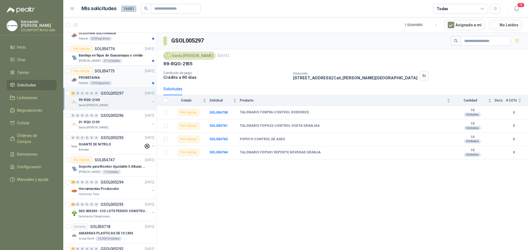
click at [124, 81] on div "Patojito 20 Kilogramos" at bounding box center [117, 83] width 76 height 4
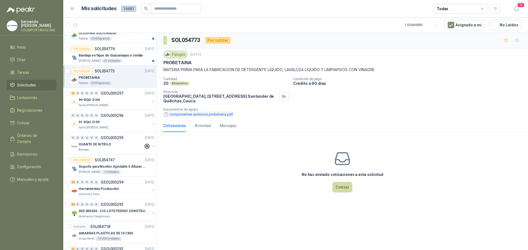
click at [187, 114] on button "componentes quimicos probetaina.pdf" at bounding box center [198, 115] width 70 height 6
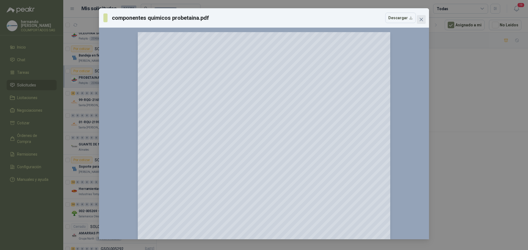
click at [420, 20] on icon "close" at bounding box center [421, 19] width 4 height 4
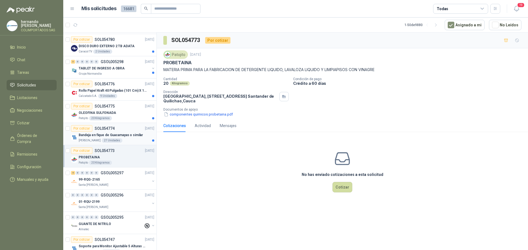
scroll to position [330, 0]
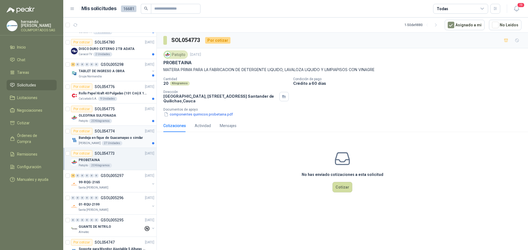
click at [129, 140] on p "Bandeja en fique de Guacamayas o similar" at bounding box center [111, 137] width 64 height 5
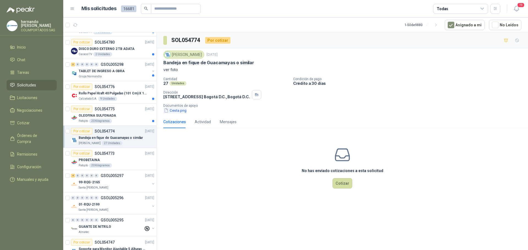
click at [175, 111] on button "Cesta.png" at bounding box center [175, 111] width 24 height 6
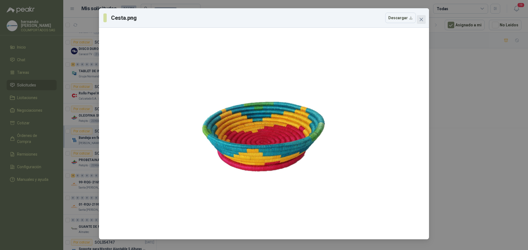
click at [422, 19] on icon "close" at bounding box center [420, 19] width 3 height 3
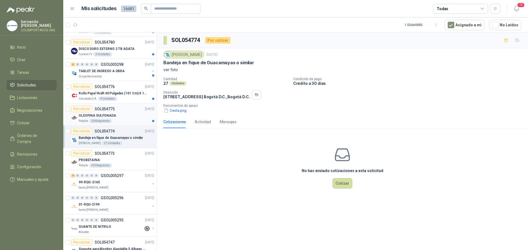
click at [132, 114] on div "OLEOFINA SULFONADA" at bounding box center [117, 115] width 76 height 7
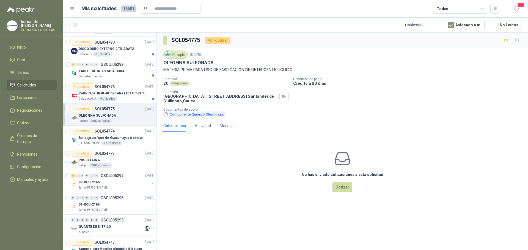
click at [187, 116] on button "Componente Quimico Oleofina.pdf" at bounding box center [194, 115] width 63 height 6
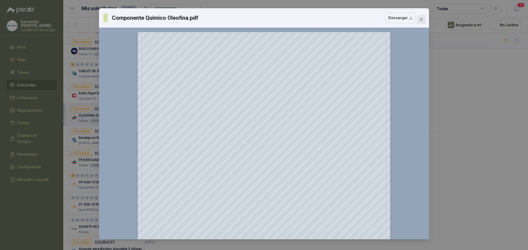
click at [421, 18] on icon "close" at bounding box center [421, 19] width 4 height 4
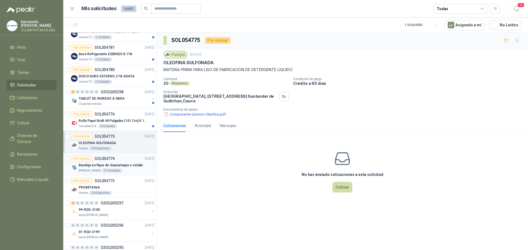
scroll to position [247, 0]
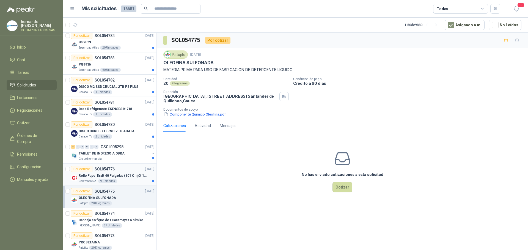
click at [125, 179] on div "Calzatodo S.A. 9 Unidades" at bounding box center [117, 181] width 76 height 4
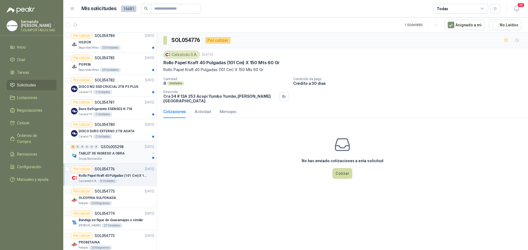
click at [117, 156] on div "TABLET DE INGRESO A OBRA" at bounding box center [114, 153] width 71 height 7
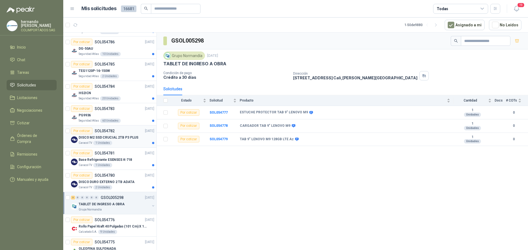
scroll to position [192, 0]
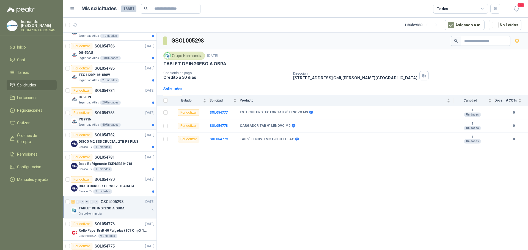
click at [127, 120] on div "PG9936" at bounding box center [117, 119] width 76 height 7
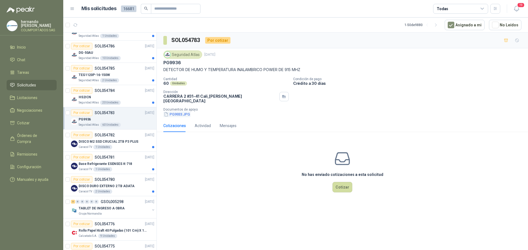
click at [179, 112] on button "PG9933.JPG" at bounding box center [176, 115] width 27 height 6
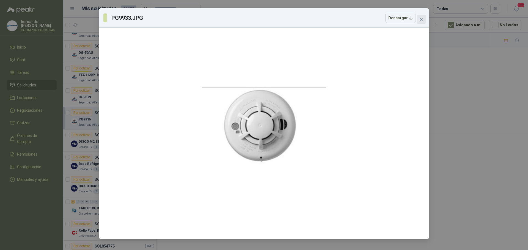
click at [421, 18] on icon "close" at bounding box center [421, 19] width 4 height 4
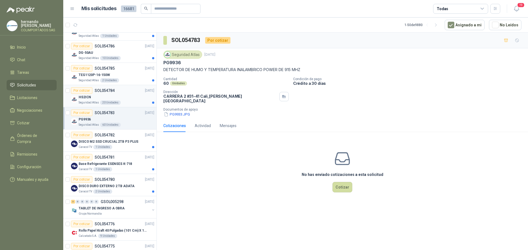
click at [128, 96] on div "HS2ICN" at bounding box center [117, 97] width 76 height 7
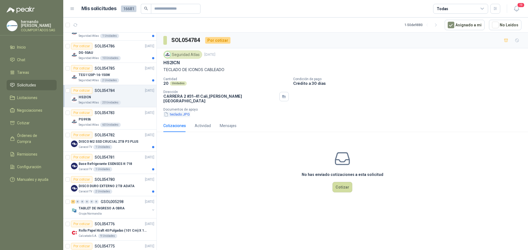
click at [179, 112] on button "teclado.JPG" at bounding box center [176, 115] width 27 height 6
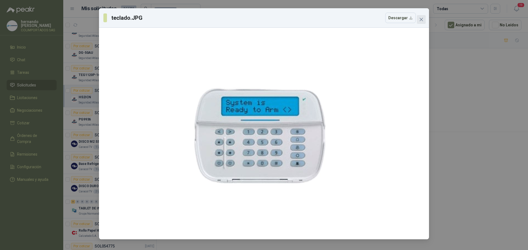
click at [422, 19] on icon "close" at bounding box center [420, 19] width 3 height 3
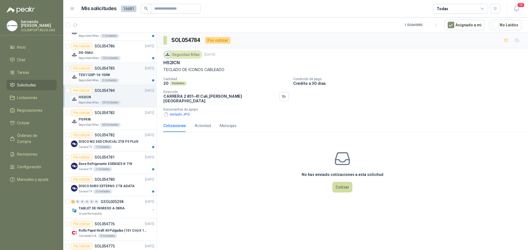
click at [126, 78] on div "Seguridad Atlas 2 Unidades" at bounding box center [117, 80] width 76 height 4
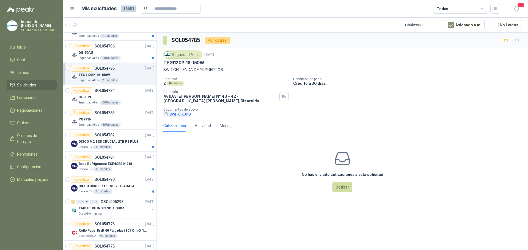
click at [177, 112] on button "SWITCH.JPG" at bounding box center [177, 115] width 28 height 6
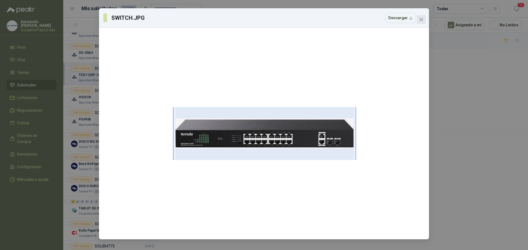
click at [421, 19] on icon "close" at bounding box center [420, 19] width 3 height 3
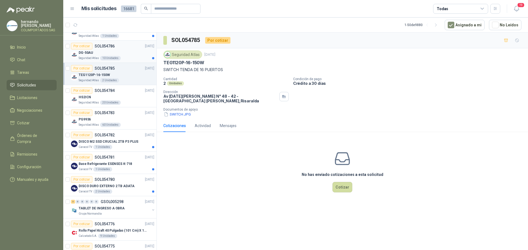
click at [127, 55] on div "DG-50AU" at bounding box center [117, 52] width 76 height 7
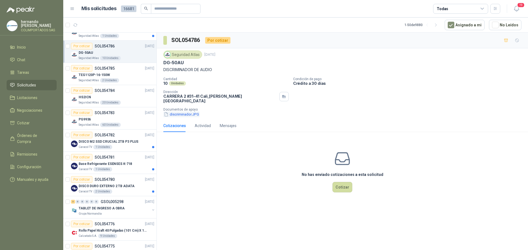
click at [185, 112] on button "discriminador.JPG" at bounding box center [181, 115] width 36 height 6
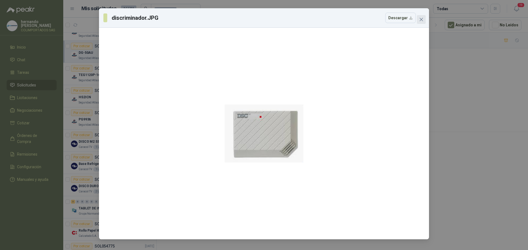
click at [421, 18] on icon "close" at bounding box center [421, 19] width 4 height 4
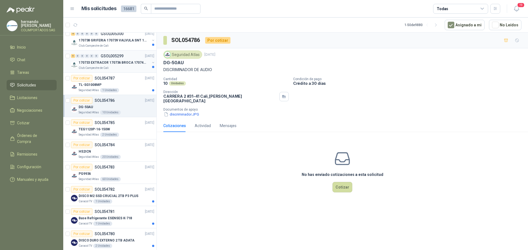
scroll to position [110, 0]
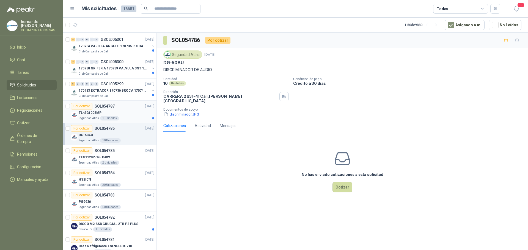
click at [133, 117] on div "Seguridad Atlas 1 Unidades" at bounding box center [117, 118] width 76 height 4
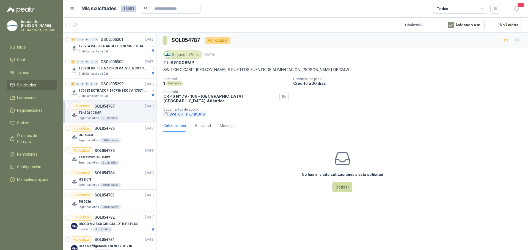
click at [179, 112] on button "SWITCH TP-LINK.JPG" at bounding box center [184, 115] width 42 height 6
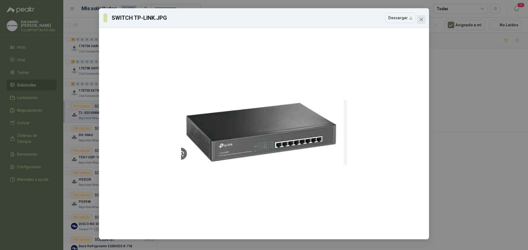
click at [422, 20] on icon "close" at bounding box center [420, 19] width 3 height 3
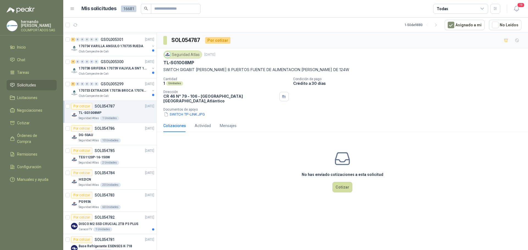
scroll to position [55, 0]
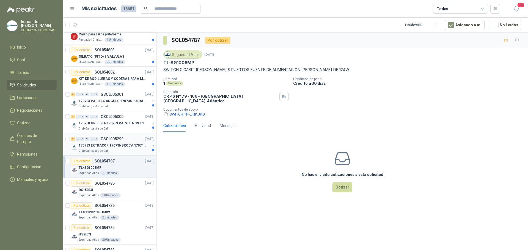
click at [121, 149] on div "Club Campestre de Cali" at bounding box center [114, 151] width 71 height 4
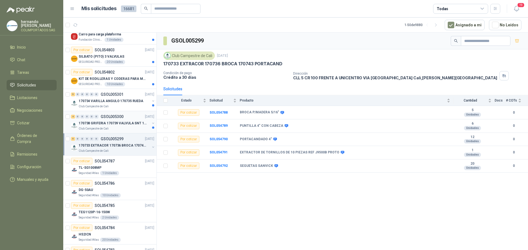
click at [130, 125] on p "170738 GRIFERIA 170739 VALVULA SNT 170742 VALVULA" at bounding box center [113, 123] width 68 height 5
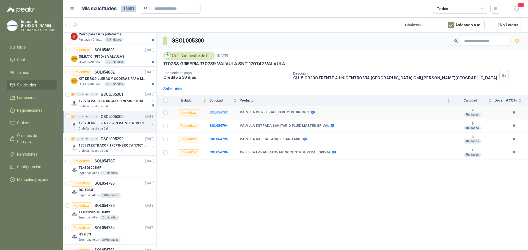
click at [219, 113] on b "SOL054793" at bounding box center [218, 113] width 18 height 4
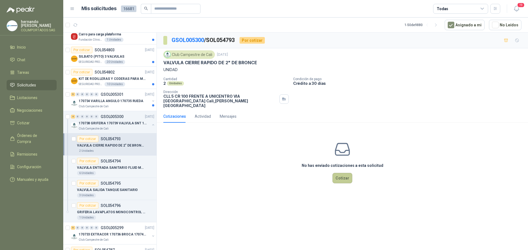
click at [340, 175] on button "Cotizar" at bounding box center [342, 178] width 20 height 10
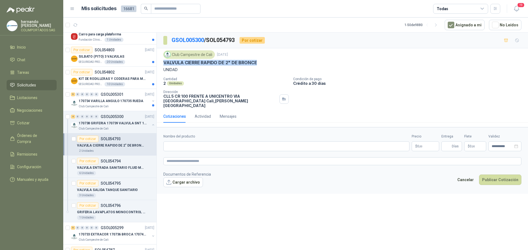
drag, startPoint x: 257, startPoint y: 62, endPoint x: 164, endPoint y: 62, distance: 93.2
click at [164, 62] on div "VALVULA CIERRE RAPIDO DE 2" DE BRONCE" at bounding box center [342, 63] width 358 height 6
copy p "VALVULA CIERRE RAPIDO DE 2" DE BRONCE"
click at [197, 143] on input "Nombre del producto" at bounding box center [286, 147] width 246 height 10
paste input "**********"
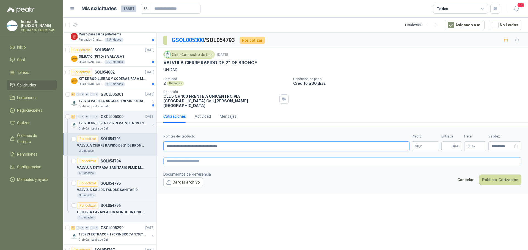
type input "**********"
click at [196, 157] on textarea at bounding box center [342, 161] width 358 height 8
paste textarea "**********"
type textarea "**********"
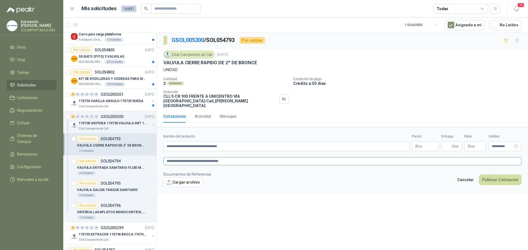
type textarea "**********"
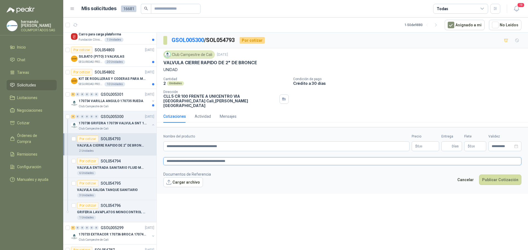
type textarea "**********"
click at [417, 143] on body "hernando agudelo villegas COLIMPORTADOS SAS Inicio Chat Tareas Solicitudes Lici…" at bounding box center [264, 125] width 528 height 250
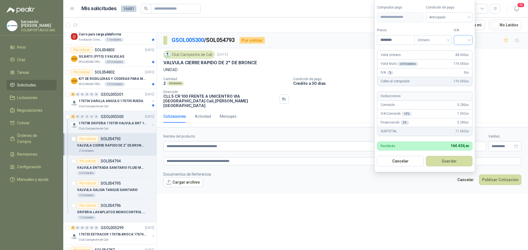
click at [470, 40] on div at bounding box center [462, 40] width 19 height 10
type input "********"
click at [464, 52] on div "19%" at bounding box center [464, 51] width 10 height 6
click at [470, 17] on div "Anticipado" at bounding box center [449, 17] width 47 height 10
click at [446, 39] on div "Crédito a 30 días" at bounding box center [450, 37] width 38 height 6
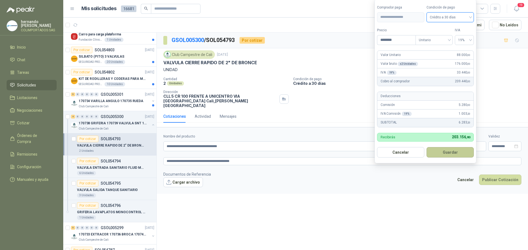
click at [450, 152] on button "Guardar" at bounding box center [449, 152] width 47 height 10
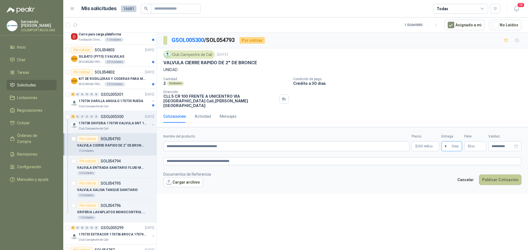
type input "*"
click at [497, 175] on button "Publicar Cotización" at bounding box center [500, 180] width 42 height 10
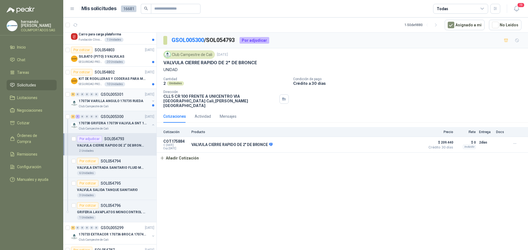
click at [124, 104] on p "170734 VARILLA ANGULO 170735 RUEDA" at bounding box center [111, 101] width 65 height 5
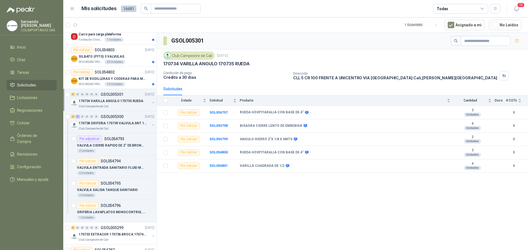
click at [151, 102] on button "button" at bounding box center [153, 103] width 4 height 4
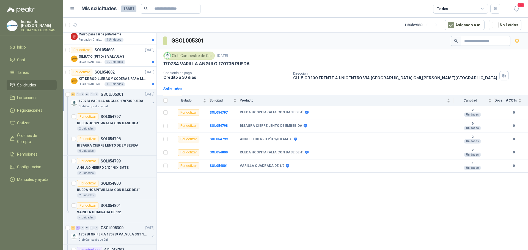
click at [151, 102] on button "button" at bounding box center [153, 103] width 4 height 4
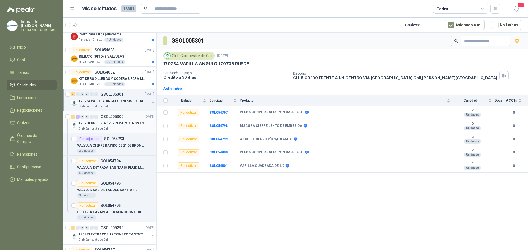
click at [151, 124] on button "button" at bounding box center [153, 125] width 4 height 4
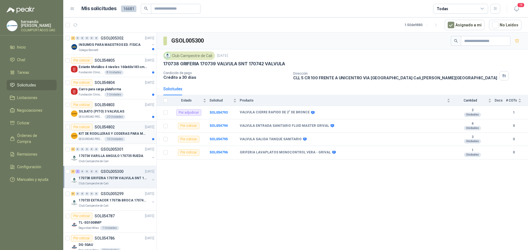
click at [131, 139] on div "SEGURIDAD PROVISER LTDA 10 Unidades" at bounding box center [117, 139] width 76 height 4
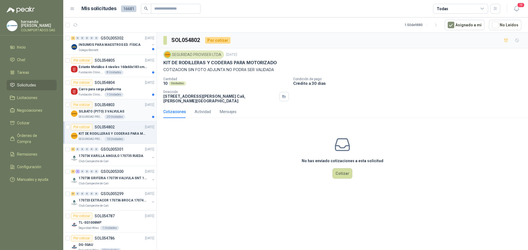
click at [130, 111] on div "SILBATO (PITO) 3 VALVULAS" at bounding box center [117, 111] width 76 height 7
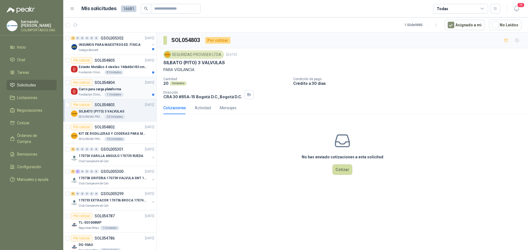
click at [132, 91] on div "Carro para carga plataforma" at bounding box center [117, 89] width 76 height 7
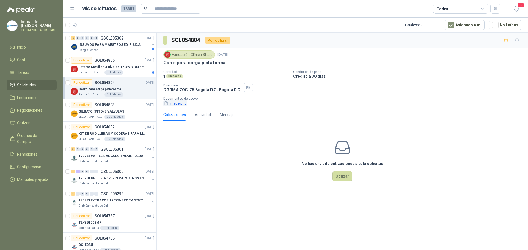
click at [175, 104] on button "image.png" at bounding box center [175, 104] width 24 height 6
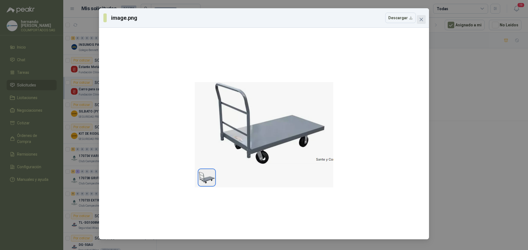
click at [420, 18] on icon "close" at bounding box center [420, 19] width 3 height 3
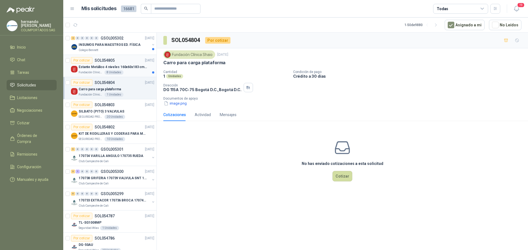
click at [128, 70] on div "Estante Metálico 4 niveles 160x60x183 cm Fixser" at bounding box center [117, 67] width 76 height 7
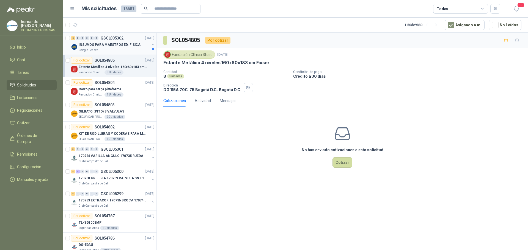
click at [116, 50] on div "Colegio Bennett" at bounding box center [114, 50] width 71 height 4
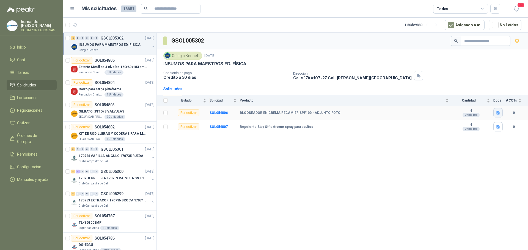
click at [497, 114] on icon "button" at bounding box center [497, 113] width 3 height 4
click at [484, 102] on button "image.png" at bounding box center [487, 101] width 24 height 6
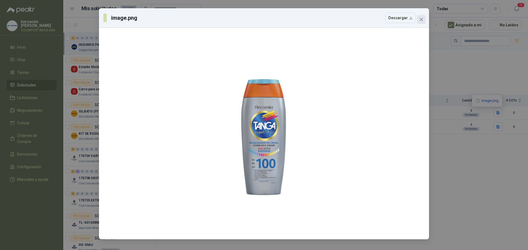
click at [421, 19] on icon "close" at bounding box center [421, 19] width 4 height 4
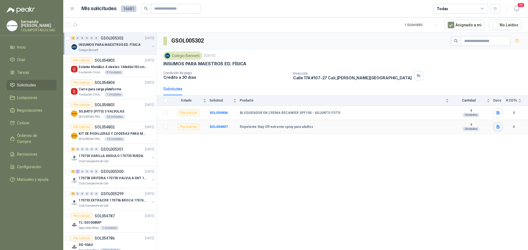
click at [499, 127] on icon "button" at bounding box center [497, 127] width 3 height 4
click at [452, 115] on button "Captura de pantalla 2025-09-04 084649.png" at bounding box center [464, 115] width 69 height 6
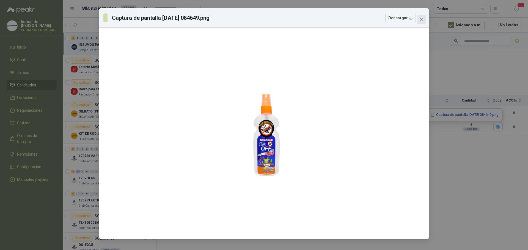
click at [420, 19] on icon "close" at bounding box center [420, 19] width 3 height 3
